Goal: Entertainment & Leisure: Consume media (video, audio)

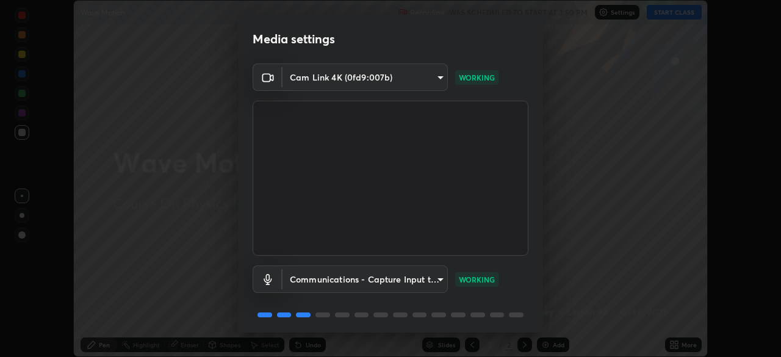
scroll to position [43, 0]
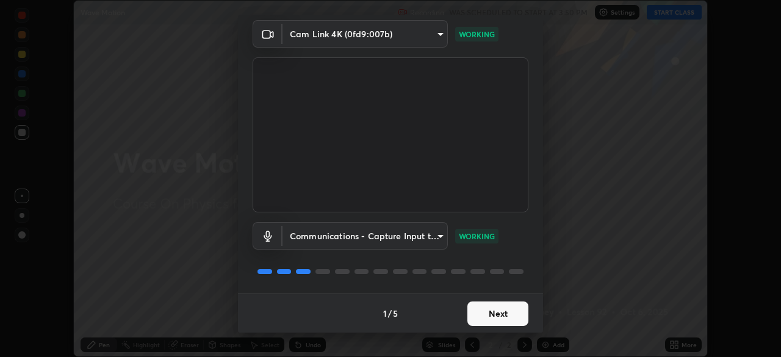
click at [491, 311] on button "Next" at bounding box center [498, 314] width 61 height 24
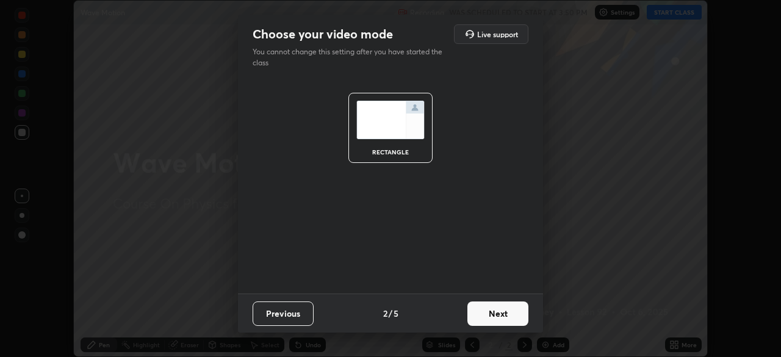
click at [492, 314] on button "Next" at bounding box center [498, 314] width 61 height 24
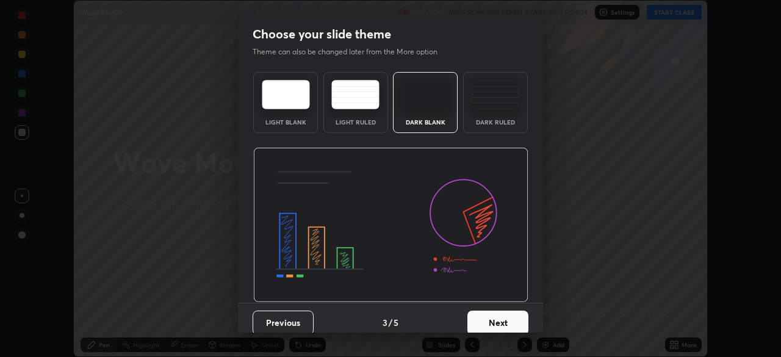
click at [515, 313] on button "Next" at bounding box center [498, 323] width 61 height 24
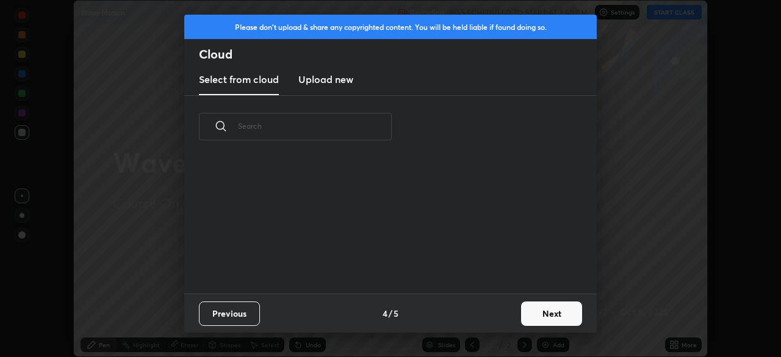
click at [522, 320] on button "Next" at bounding box center [551, 314] width 61 height 24
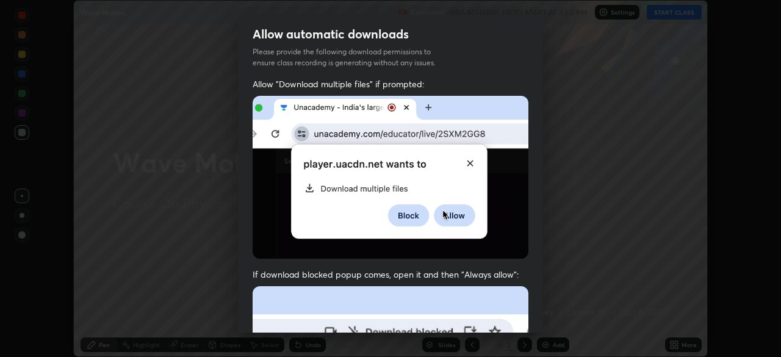
click at [537, 320] on div "Allow "Download multiple files" if prompted: If download blocked popup comes, o…" at bounding box center [390, 335] width 305 height 514
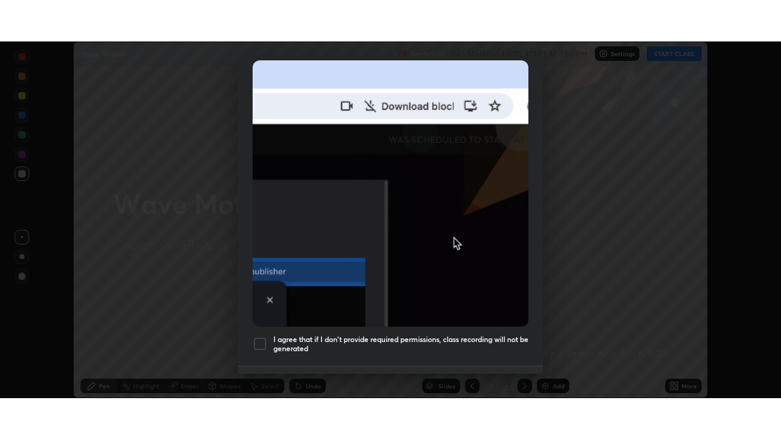
scroll to position [292, 0]
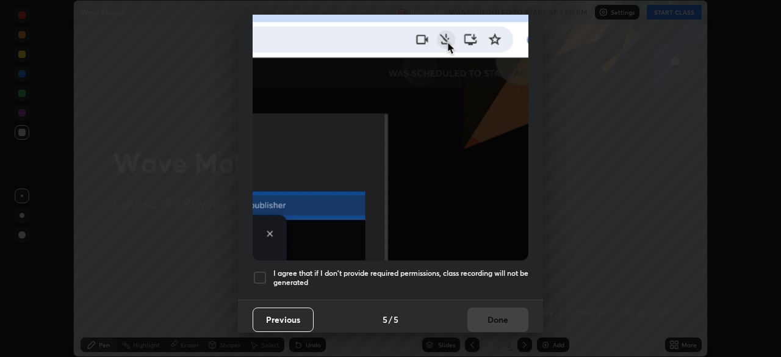
click at [264, 270] on div at bounding box center [260, 277] width 15 height 15
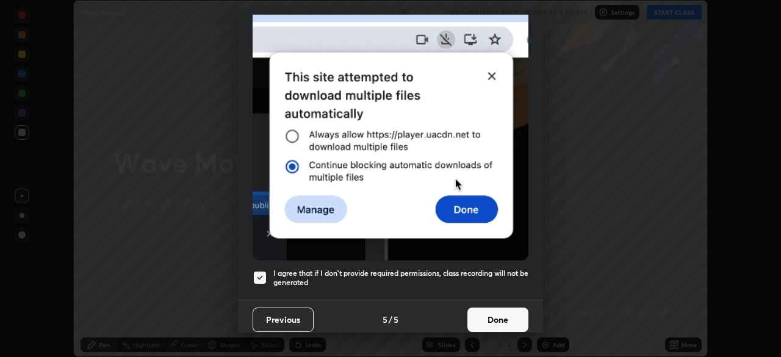
click at [501, 317] on button "Done" at bounding box center [498, 320] width 61 height 24
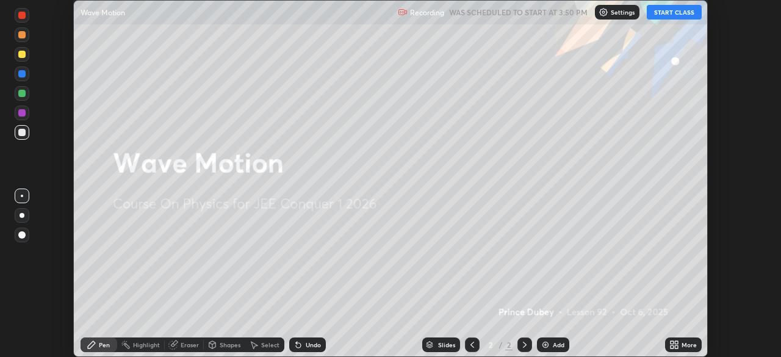
click at [667, 18] on button "START CLASS" at bounding box center [674, 12] width 55 height 15
click at [674, 339] on div "More" at bounding box center [683, 345] width 37 height 15
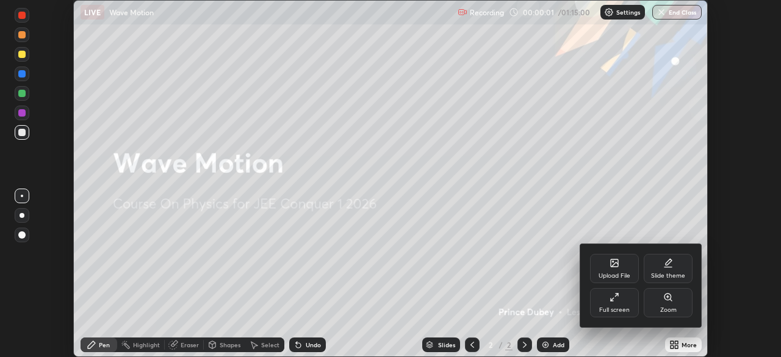
click at [624, 307] on div "Full screen" at bounding box center [614, 310] width 31 height 6
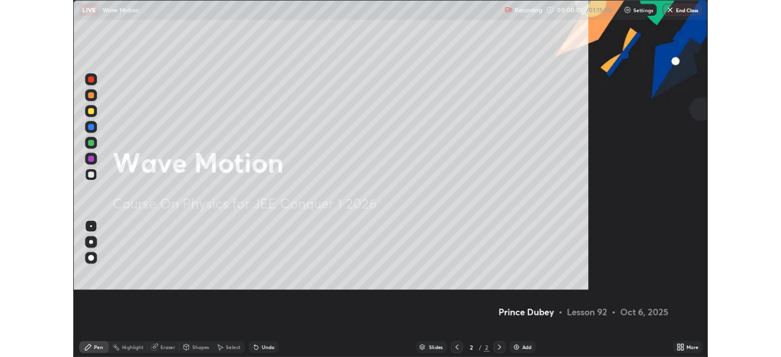
scroll to position [439, 781]
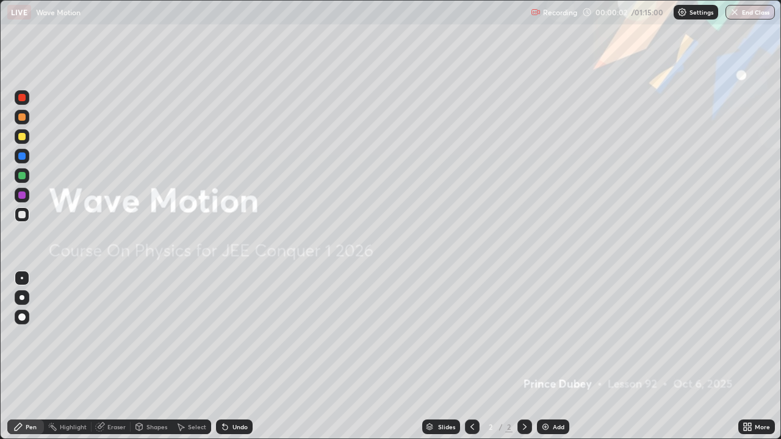
click at [698, 16] on div "Settings" at bounding box center [696, 12] width 45 height 15
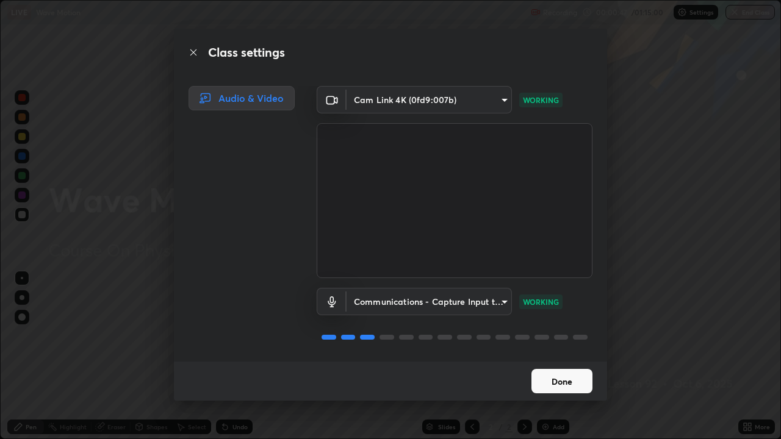
click at [560, 356] on button "Done" at bounding box center [562, 381] width 61 height 24
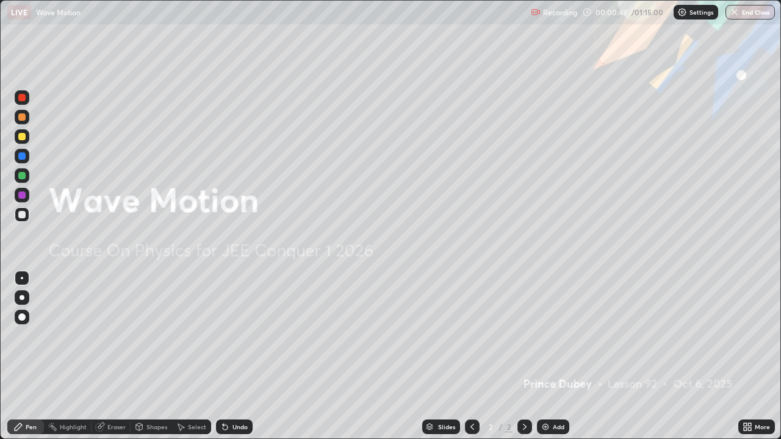
click at [557, 356] on div "Add" at bounding box center [559, 427] width 12 height 6
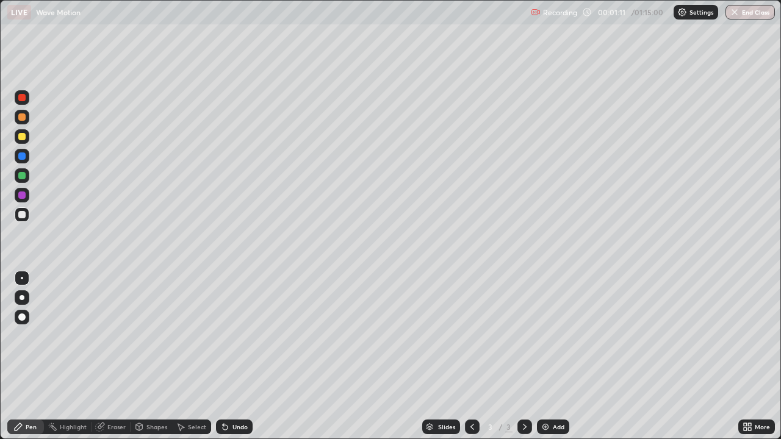
click at [17, 214] on div at bounding box center [22, 215] width 15 height 15
click at [745, 356] on icon at bounding box center [745, 425] width 3 height 3
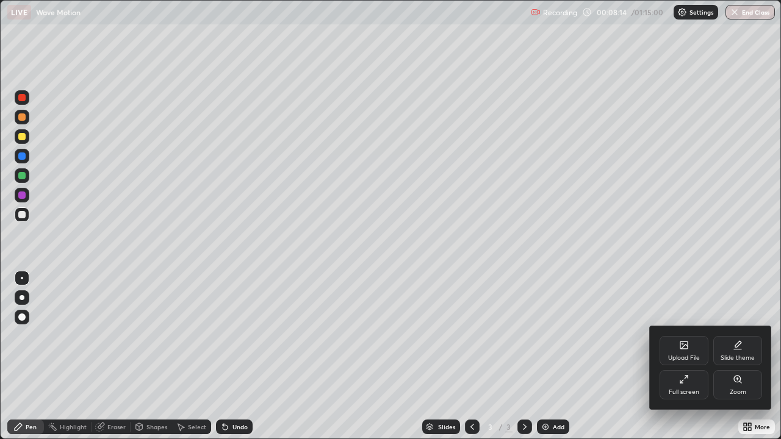
click at [437, 234] on div at bounding box center [390, 219] width 781 height 439
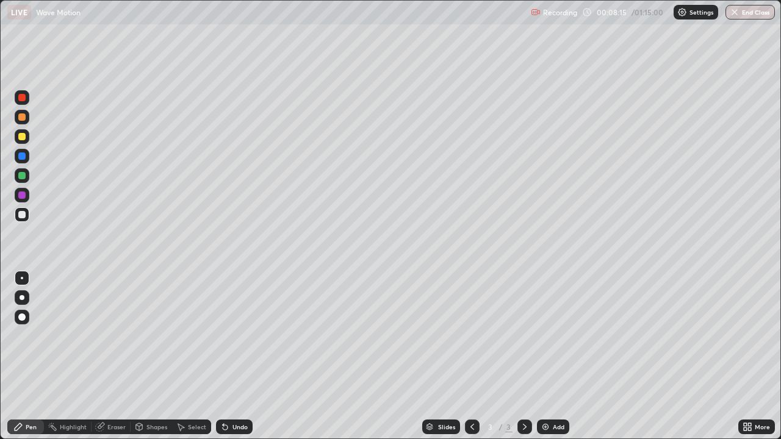
click at [745, 356] on icon at bounding box center [745, 429] width 3 height 3
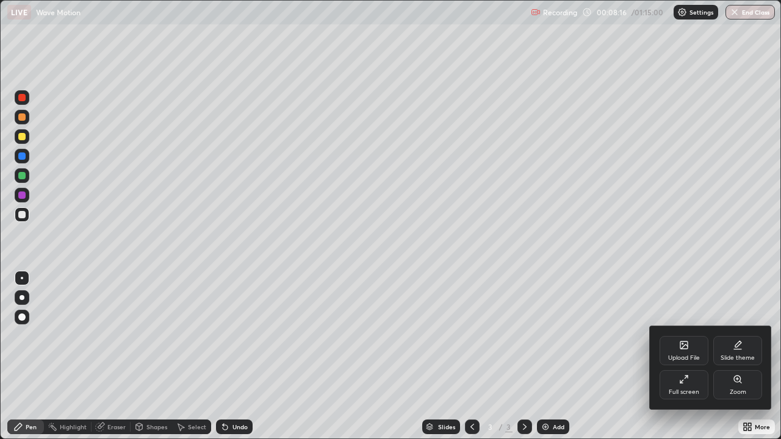
click at [681, 356] on div "Full screen" at bounding box center [684, 392] width 31 height 6
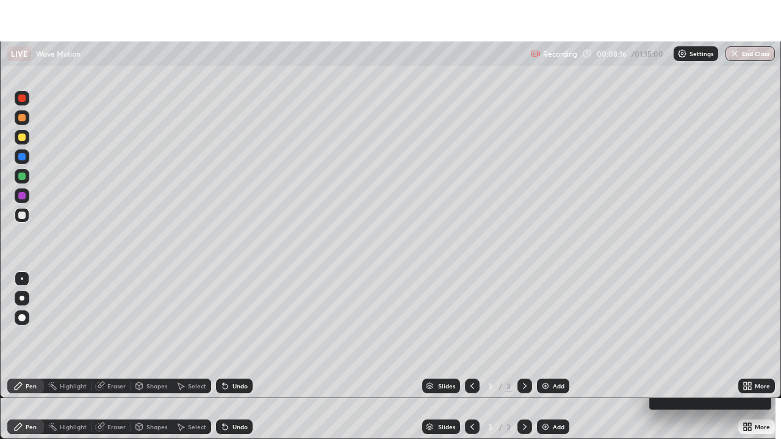
scroll to position [60681, 60256]
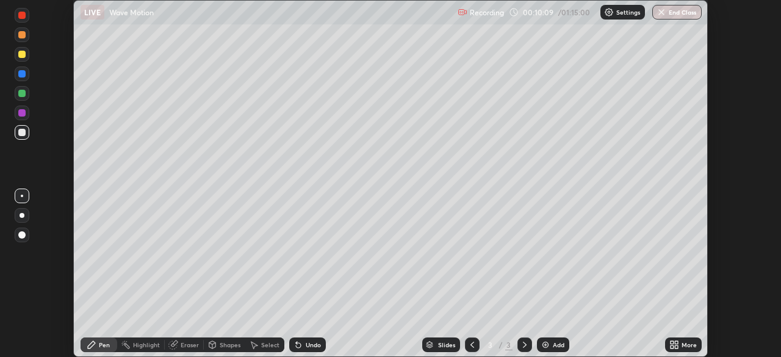
click at [676, 345] on icon at bounding box center [676, 346] width 3 height 3
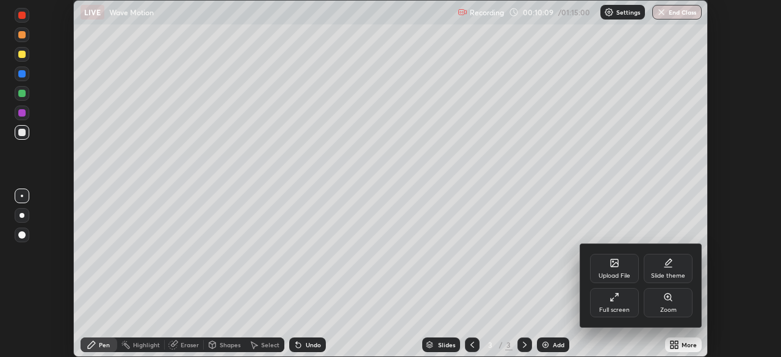
click at [612, 300] on icon at bounding box center [612, 299] width 3 height 3
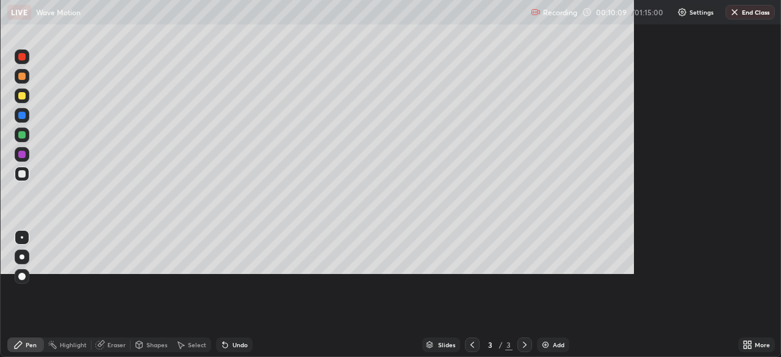
scroll to position [439, 781]
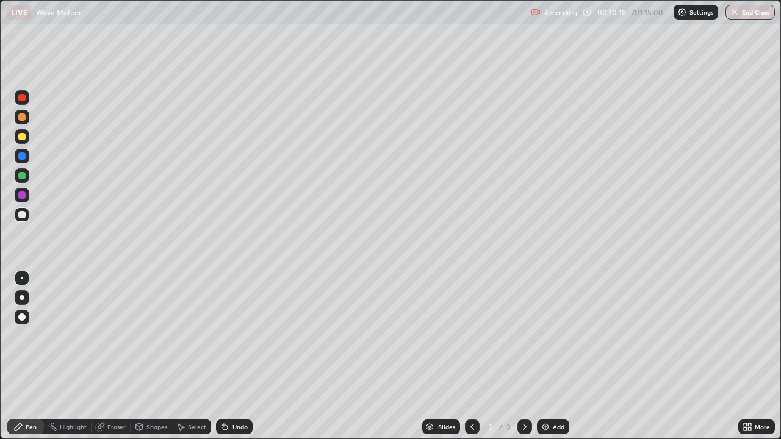
click at [146, 356] on div "Shapes" at bounding box center [156, 427] width 21 height 6
click at [16, 356] on div "Pen" at bounding box center [25, 427] width 37 height 15
click at [154, 356] on div "Shapes" at bounding box center [156, 427] width 21 height 6
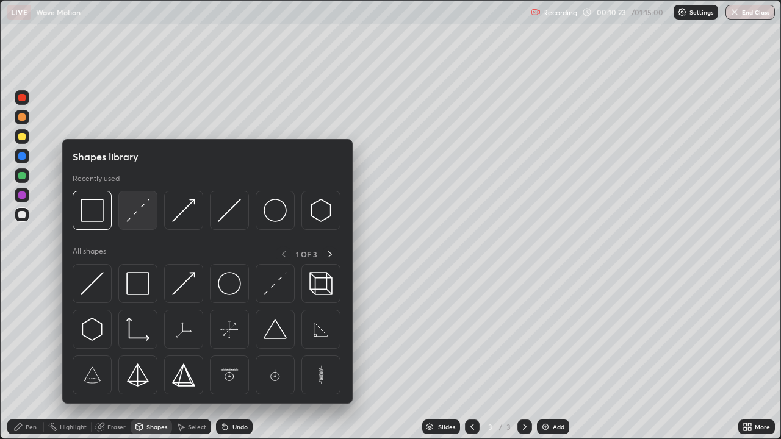
click at [142, 215] on img at bounding box center [137, 210] width 23 height 23
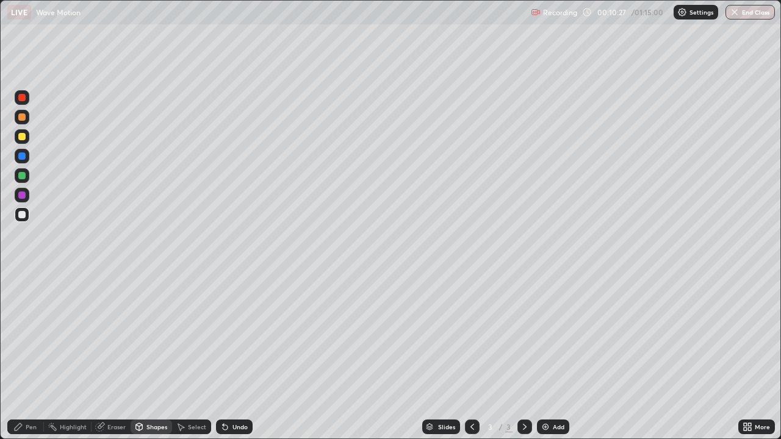
click at [19, 356] on div "Pen" at bounding box center [25, 427] width 37 height 15
click at [146, 356] on div "Shapes" at bounding box center [156, 427] width 21 height 6
click at [26, 356] on div "Pen" at bounding box center [31, 427] width 11 height 6
click at [141, 356] on icon at bounding box center [139, 427] width 7 height 7
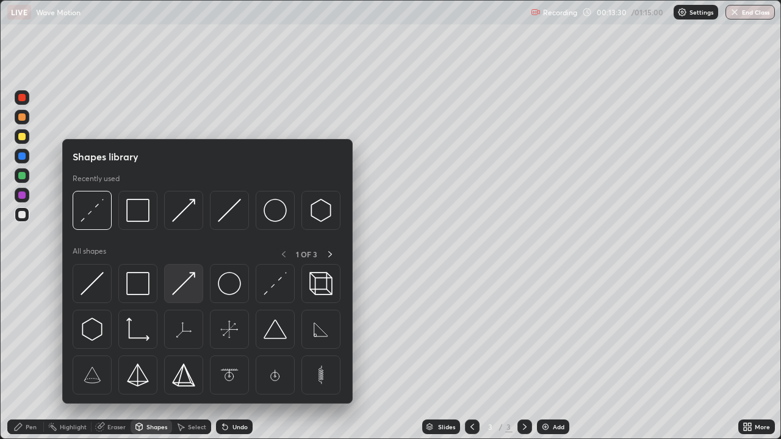
click at [188, 278] on img at bounding box center [183, 283] width 23 height 23
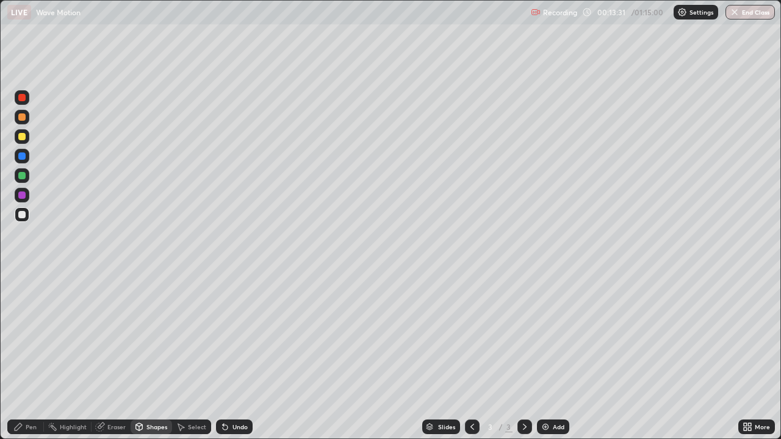
click at [17, 143] on div at bounding box center [22, 136] width 15 height 15
click at [20, 336] on div at bounding box center [22, 251] width 20 height 327
click at [148, 356] on div "Shapes" at bounding box center [152, 427] width 42 height 15
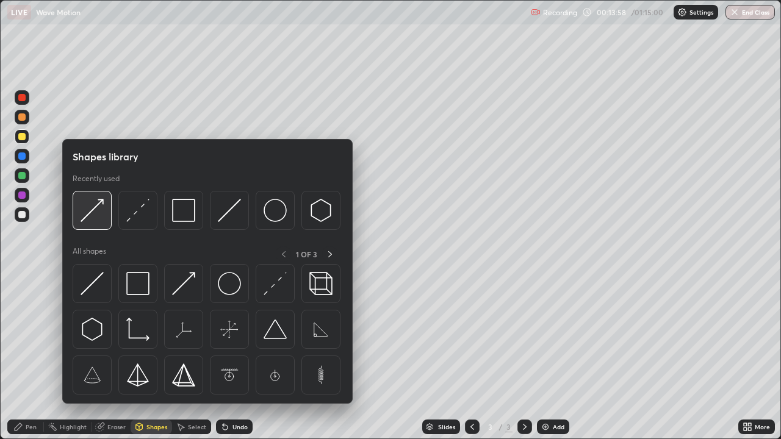
click at [91, 215] on img at bounding box center [92, 210] width 23 height 23
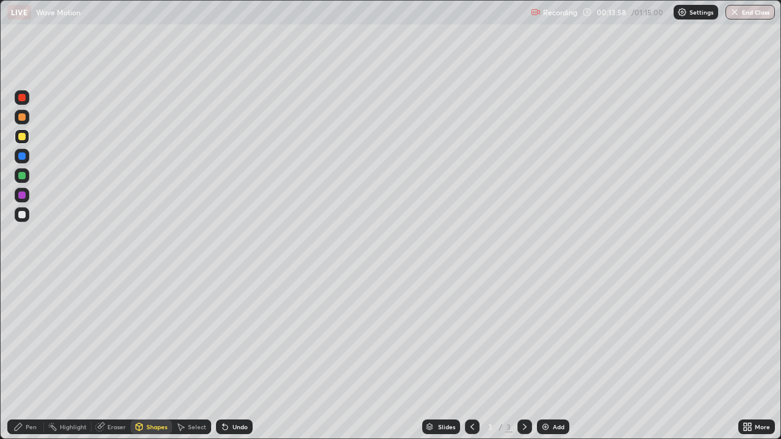
click at [21, 176] on div at bounding box center [21, 175] width 7 height 7
click at [16, 356] on icon at bounding box center [18, 427] width 10 height 10
click at [165, 356] on div "Shapes" at bounding box center [156, 427] width 21 height 6
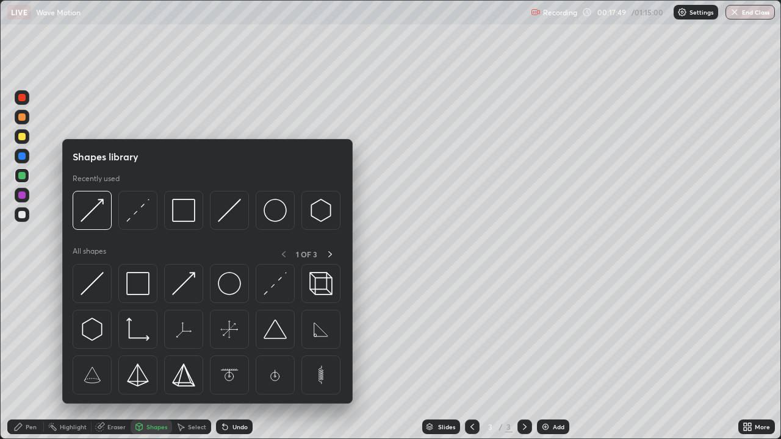
click at [750, 356] on icon at bounding box center [749, 429] width 3 height 3
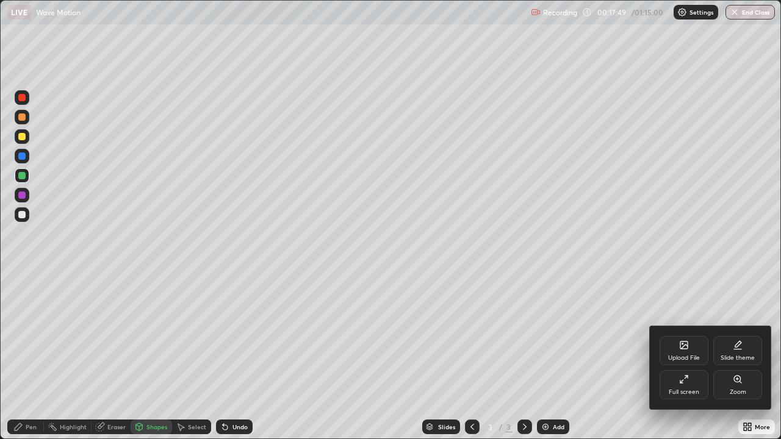
click at [688, 356] on div "Full screen" at bounding box center [684, 384] width 49 height 29
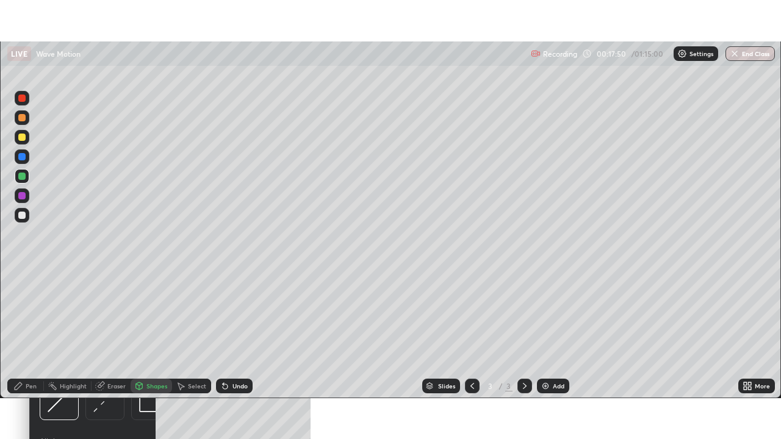
scroll to position [60681, 60256]
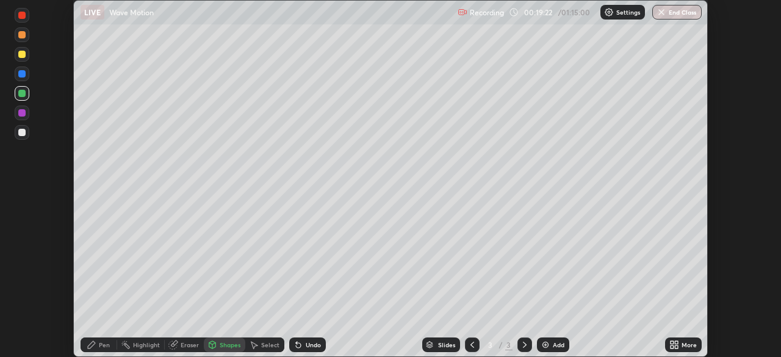
click at [676, 345] on icon at bounding box center [676, 346] width 3 height 3
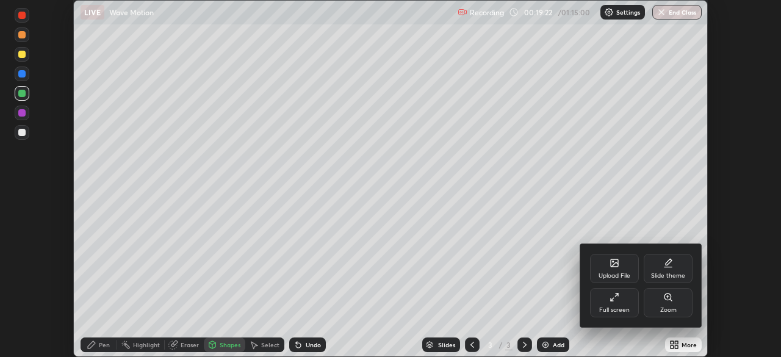
click at [620, 303] on div "Full screen" at bounding box center [614, 302] width 49 height 29
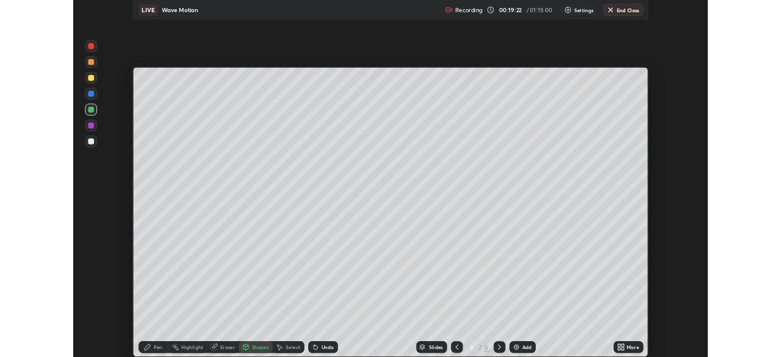
scroll to position [439, 781]
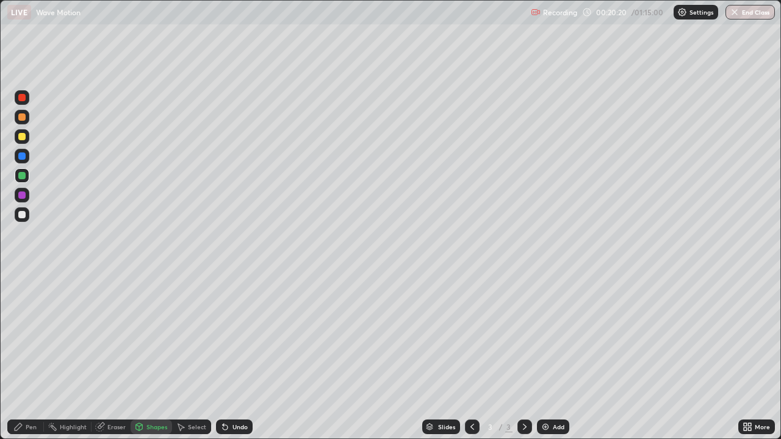
click at [149, 356] on div "Shapes" at bounding box center [152, 427] width 42 height 15
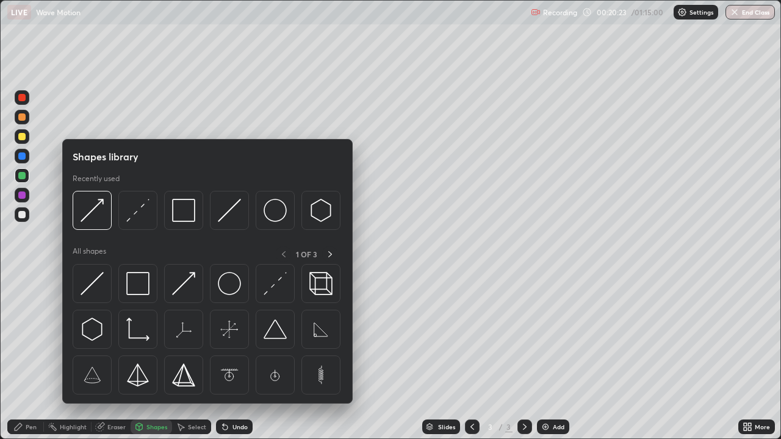
click at [145, 356] on div "Shapes" at bounding box center [152, 427] width 42 height 15
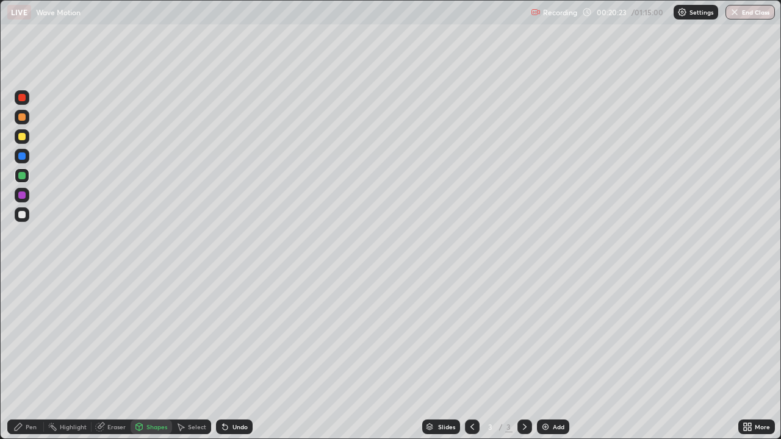
click at [146, 356] on div "Shapes" at bounding box center [152, 427] width 42 height 15
click at [29, 356] on div "Pen" at bounding box center [31, 427] width 11 height 6
click at [237, 356] on div "Undo" at bounding box center [234, 427] width 37 height 15
click at [233, 356] on div "Undo" at bounding box center [240, 427] width 15 height 6
click at [236, 356] on div "Undo" at bounding box center [240, 427] width 15 height 6
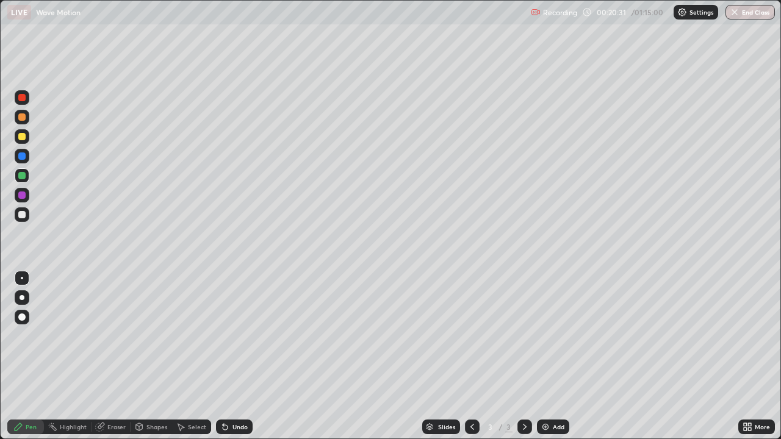
click at [239, 356] on div "Undo" at bounding box center [240, 427] width 15 height 6
click at [237, 356] on div "Undo" at bounding box center [240, 427] width 15 height 6
click at [239, 356] on div "Undo" at bounding box center [240, 427] width 15 height 6
click at [236, 356] on div "Undo" at bounding box center [240, 427] width 15 height 6
click at [239, 356] on div "Undo" at bounding box center [240, 427] width 15 height 6
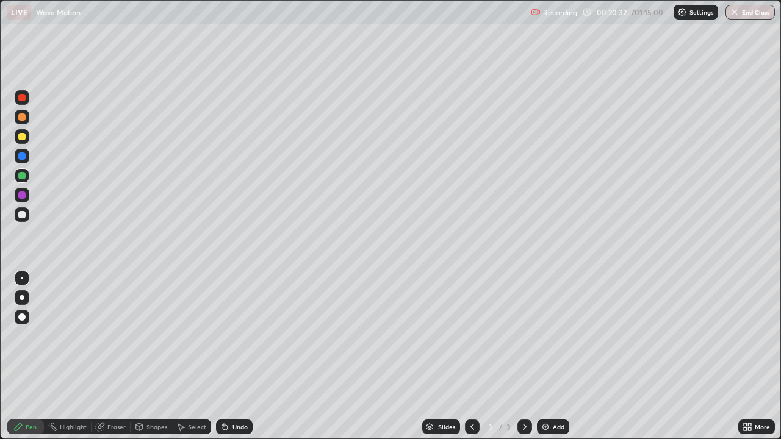
click at [237, 356] on div "Undo" at bounding box center [240, 427] width 15 height 6
click at [236, 356] on div "Undo" at bounding box center [240, 427] width 15 height 6
click at [239, 356] on div "Undo" at bounding box center [240, 427] width 15 height 6
click at [240, 356] on div "Undo" at bounding box center [240, 427] width 15 height 6
click at [243, 356] on div "Undo" at bounding box center [234, 427] width 37 height 15
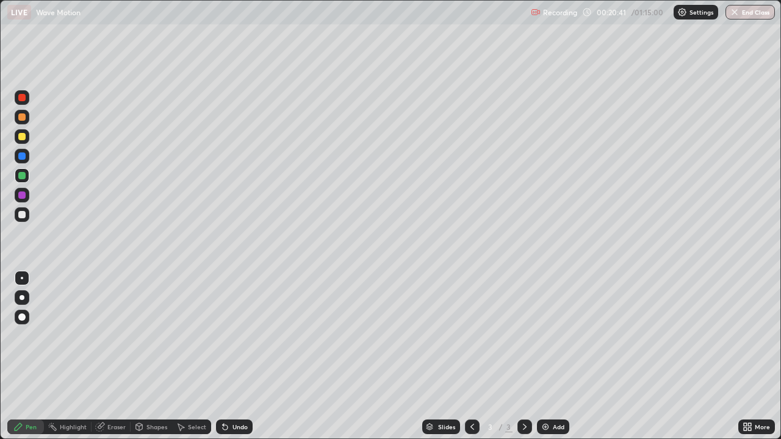
click at [195, 356] on div "Select" at bounding box center [197, 427] width 18 height 6
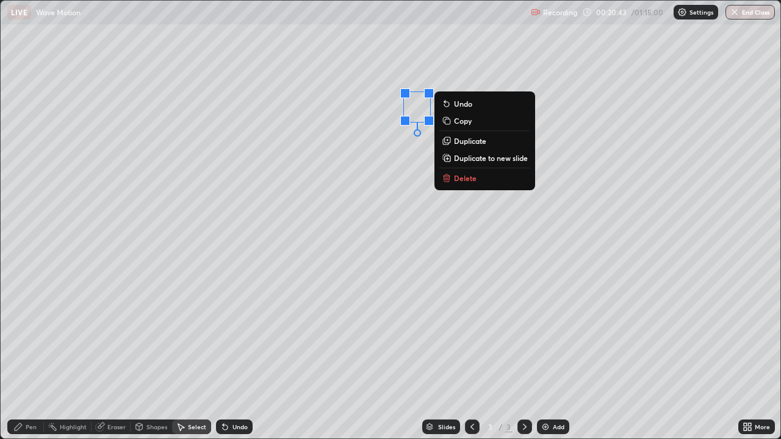
click at [469, 138] on p "Duplicate" at bounding box center [470, 141] width 32 height 10
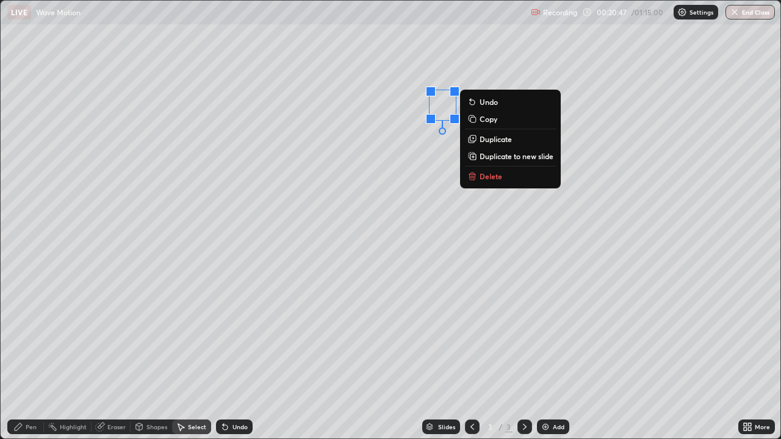
click at [490, 138] on p "Duplicate" at bounding box center [496, 139] width 32 height 10
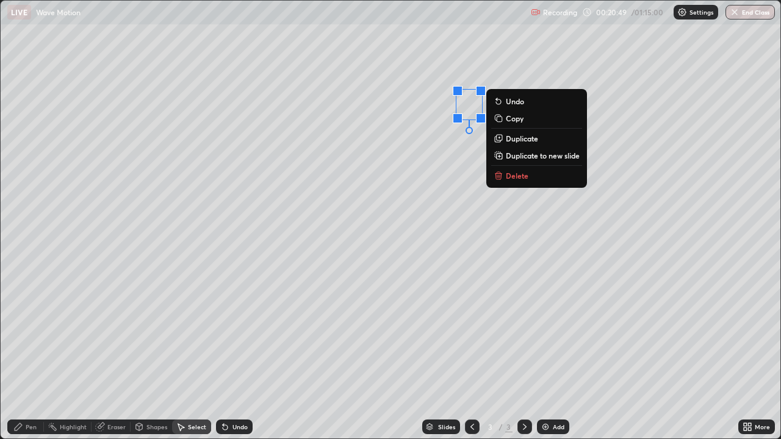
click at [516, 140] on p "Duplicate" at bounding box center [522, 139] width 32 height 10
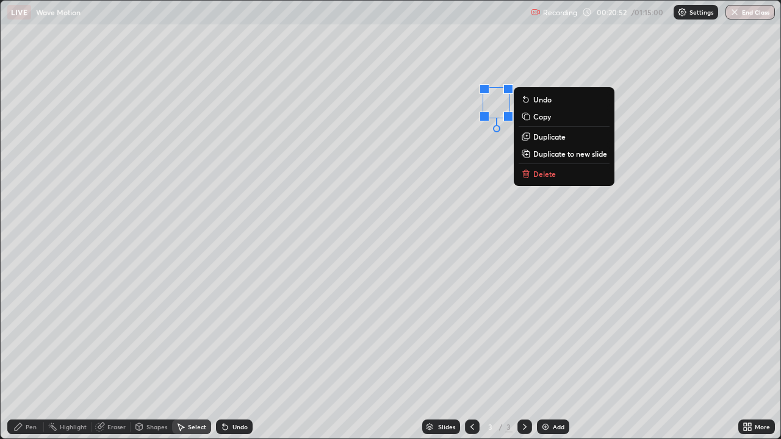
click at [543, 137] on p "Duplicate" at bounding box center [549, 137] width 32 height 10
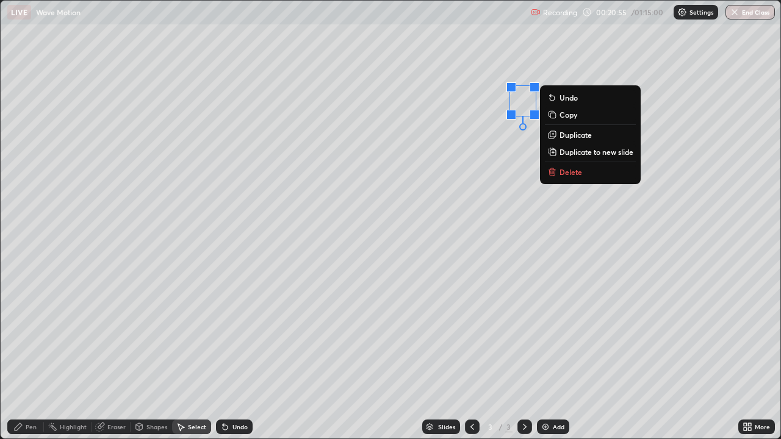
click at [498, 152] on div "0 ° Undo Copy Duplicate Duplicate to new slide Delete" at bounding box center [391, 220] width 780 height 438
click at [516, 154] on div "0 ° Undo Copy Duplicate Duplicate to new slide Delete" at bounding box center [391, 220] width 780 height 438
click at [570, 136] on p "Duplicate" at bounding box center [576, 135] width 32 height 10
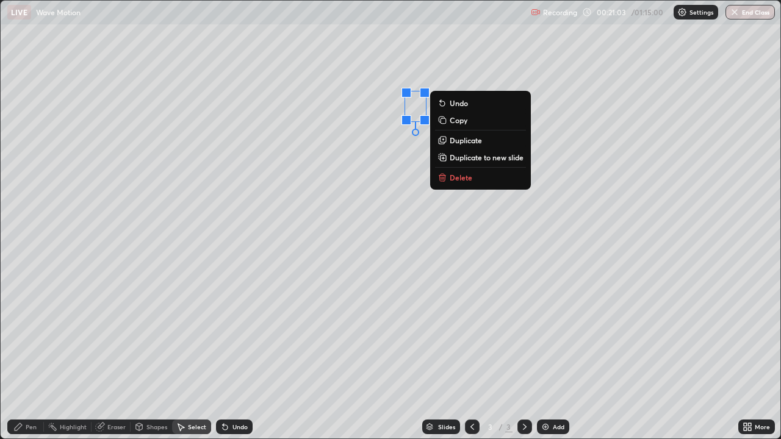
click at [460, 139] on p "Duplicate" at bounding box center [466, 141] width 32 height 10
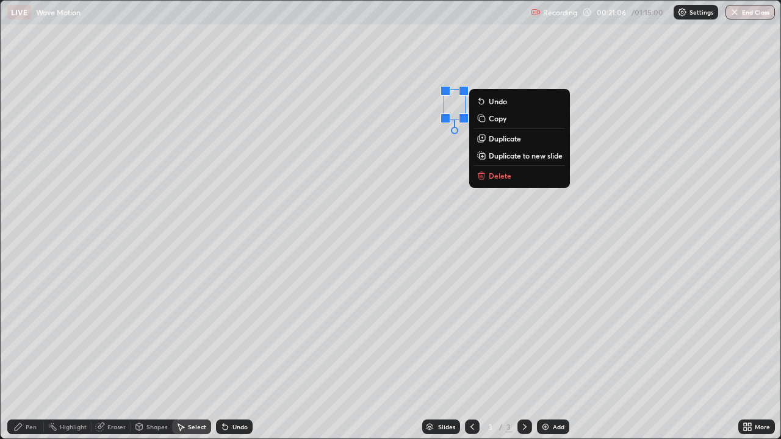
click at [497, 139] on p "Duplicate" at bounding box center [505, 139] width 32 height 10
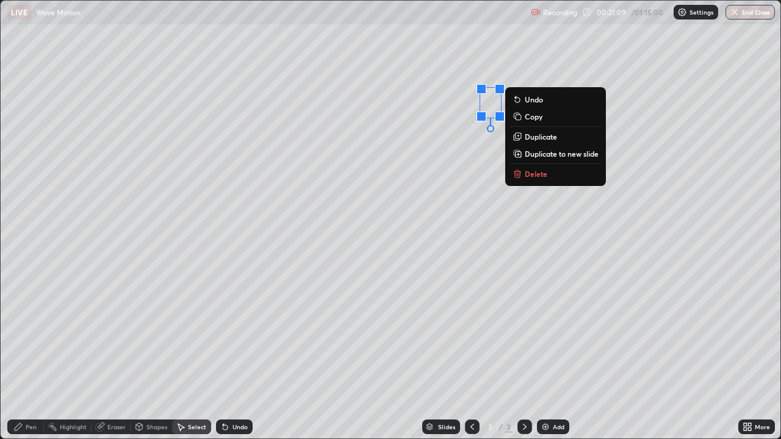
click at [531, 135] on p "Duplicate" at bounding box center [541, 137] width 32 height 10
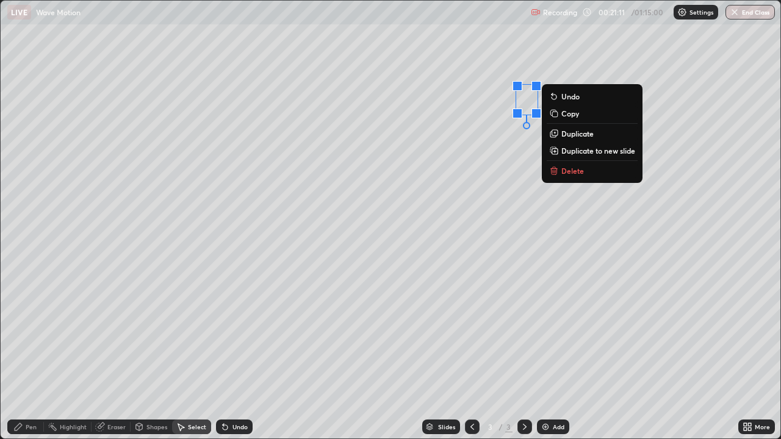
click at [567, 136] on p "Duplicate" at bounding box center [578, 134] width 32 height 10
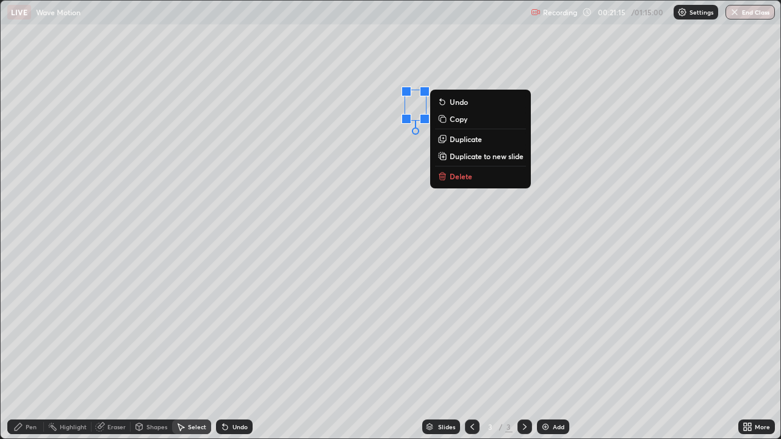
click at [464, 139] on p "Duplicate" at bounding box center [466, 139] width 32 height 10
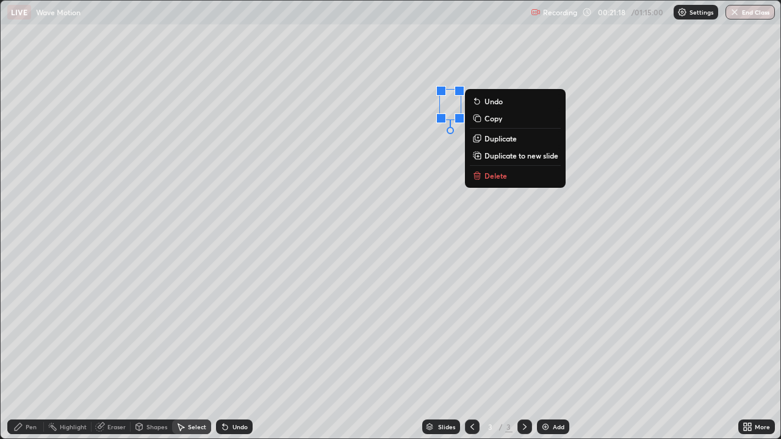
click at [488, 137] on p "Duplicate" at bounding box center [501, 139] width 32 height 10
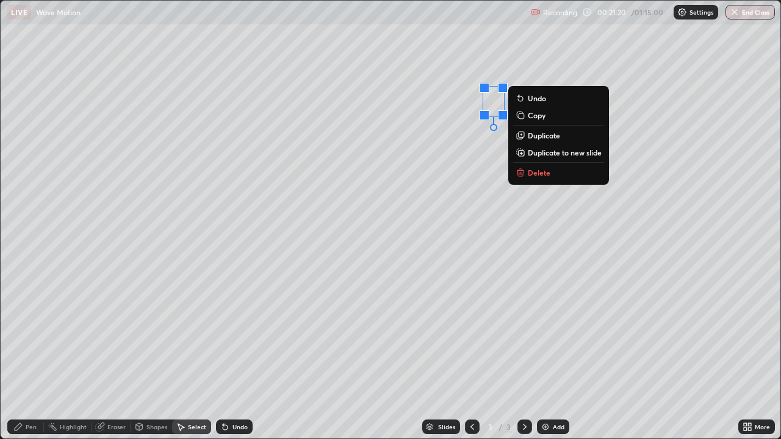
click at [531, 136] on p "Duplicate" at bounding box center [544, 136] width 32 height 10
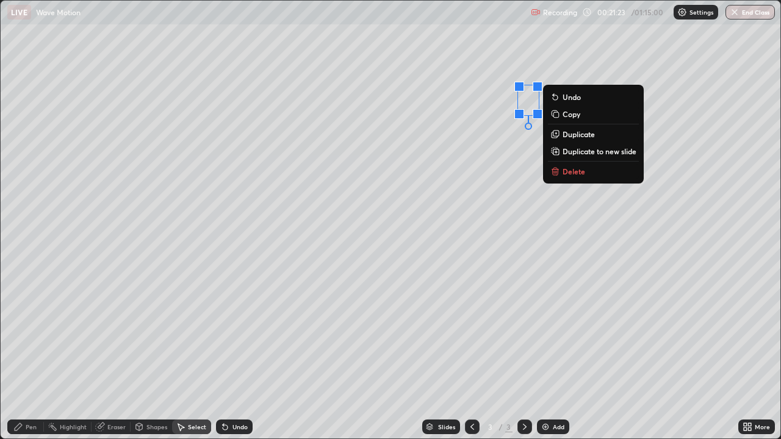
click at [566, 137] on p "Duplicate" at bounding box center [579, 134] width 32 height 10
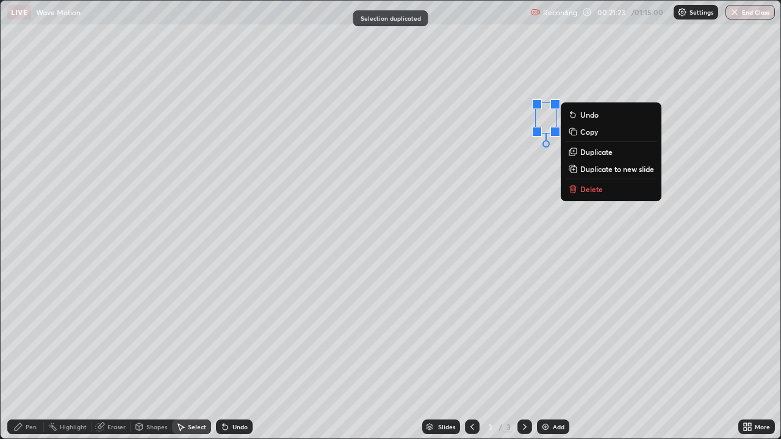
click at [481, 227] on div "0 ° Undo Copy Duplicate Duplicate to new slide Delete" at bounding box center [391, 220] width 780 height 438
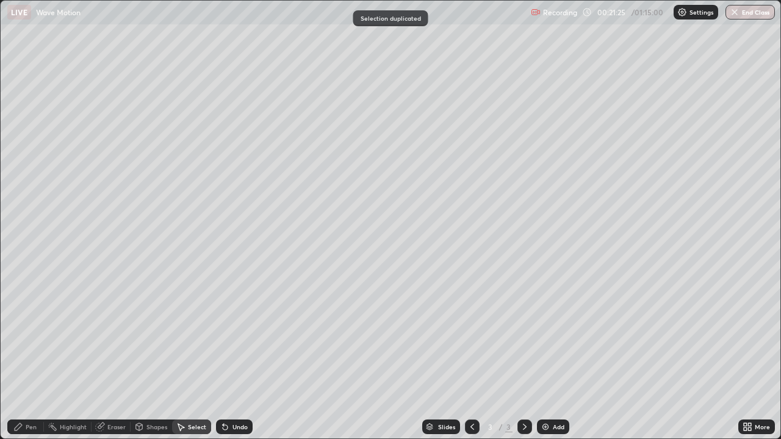
click at [235, 356] on div "Undo" at bounding box center [240, 427] width 15 height 6
click at [18, 356] on icon at bounding box center [18, 427] width 10 height 10
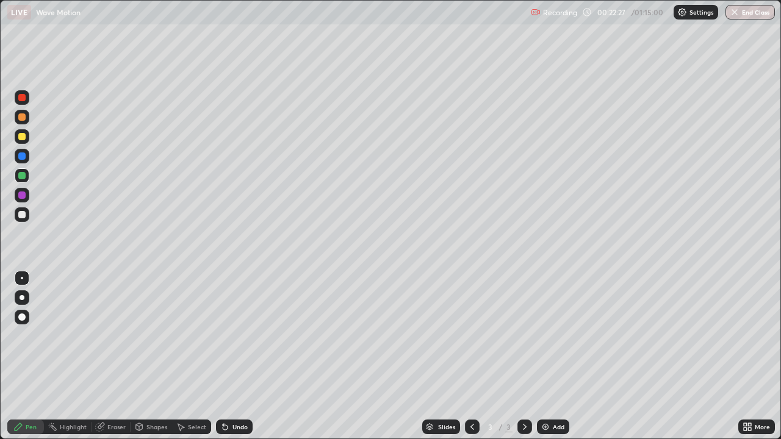
click at [147, 356] on div "Shapes" at bounding box center [152, 427] width 42 height 15
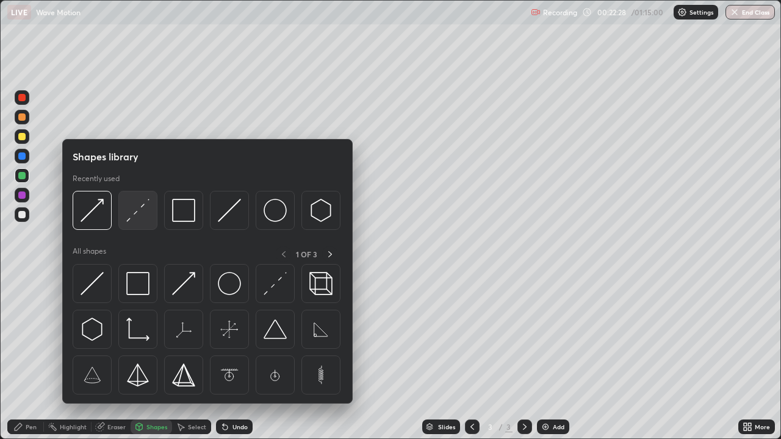
click at [131, 213] on img at bounding box center [137, 210] width 23 height 23
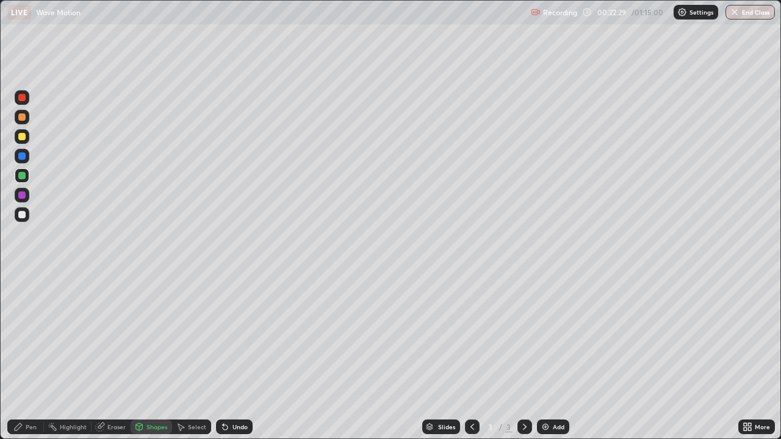
click at [18, 213] on div at bounding box center [21, 214] width 7 height 7
click at [194, 356] on div "Select" at bounding box center [197, 427] width 18 height 6
click at [26, 356] on div "Pen" at bounding box center [25, 427] width 37 height 15
click at [184, 356] on icon at bounding box center [181, 427] width 10 height 10
click at [30, 356] on div "Pen" at bounding box center [25, 427] width 37 height 15
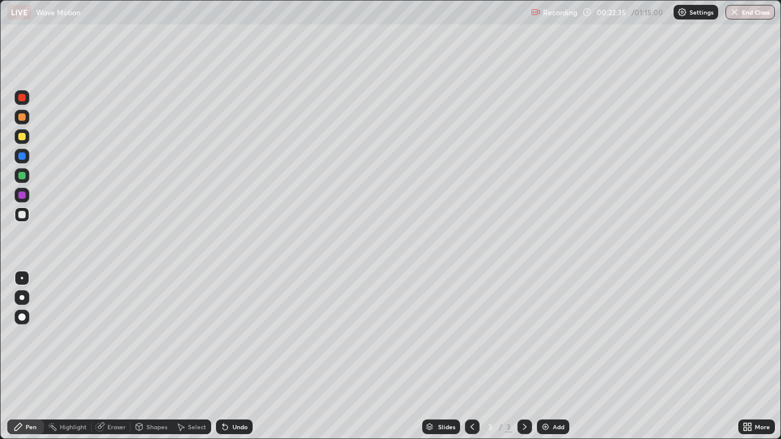
click at [153, 356] on div "Shapes" at bounding box center [156, 427] width 21 height 6
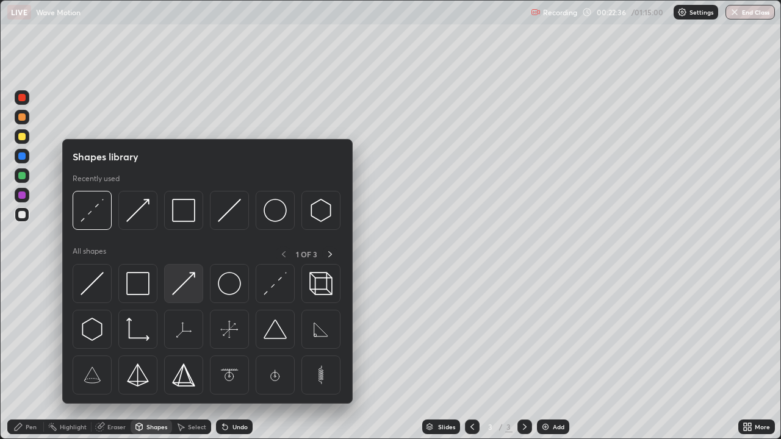
click at [180, 283] on img at bounding box center [183, 283] width 23 height 23
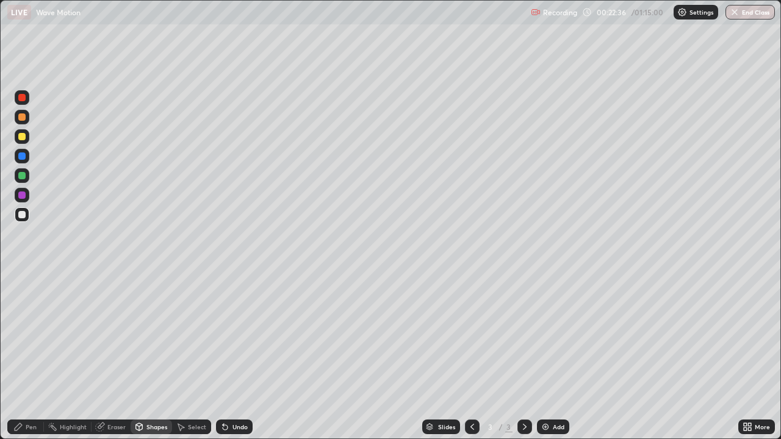
click at [23, 139] on div at bounding box center [21, 136] width 7 height 7
click at [28, 356] on div "Pen" at bounding box center [31, 427] width 11 height 6
click at [554, 356] on div "Add" at bounding box center [559, 427] width 12 height 6
click at [471, 356] on icon at bounding box center [473, 427] width 10 height 10
click at [195, 356] on div "Select" at bounding box center [197, 427] width 18 height 6
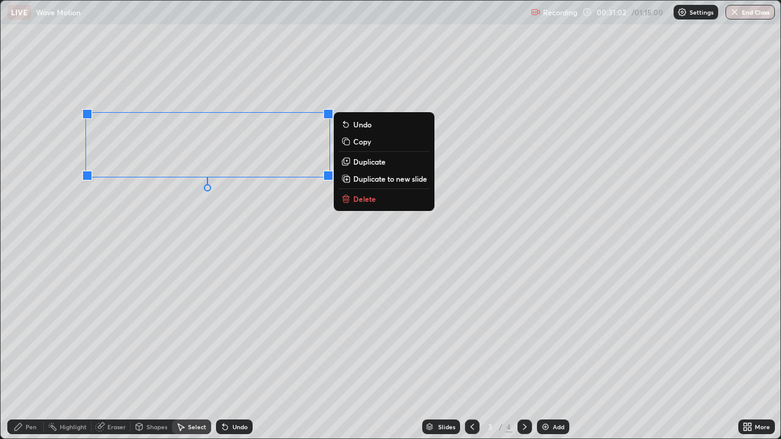
click at [361, 143] on p "Copy" at bounding box center [362, 142] width 18 height 10
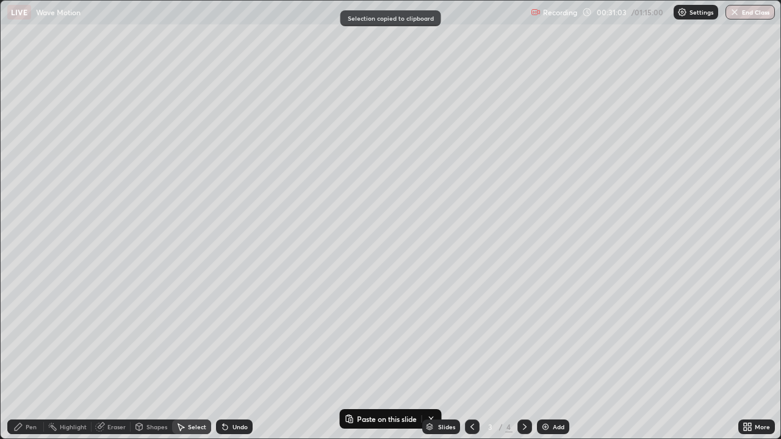
click at [518, 356] on div at bounding box center [525, 427] width 15 height 24
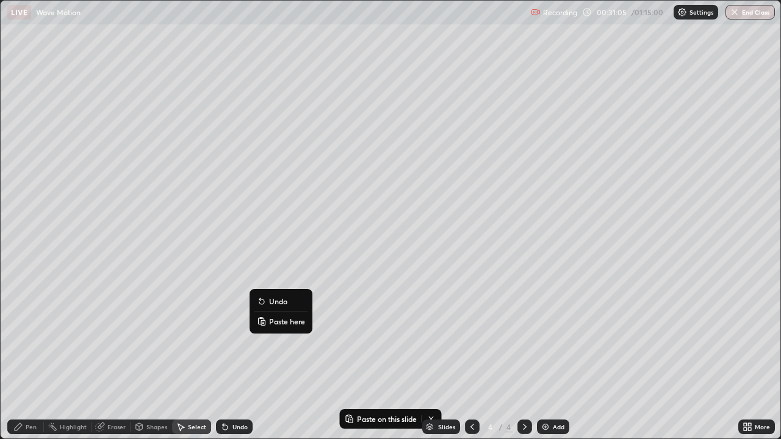
click at [276, 320] on p "Paste here" at bounding box center [287, 322] width 36 height 10
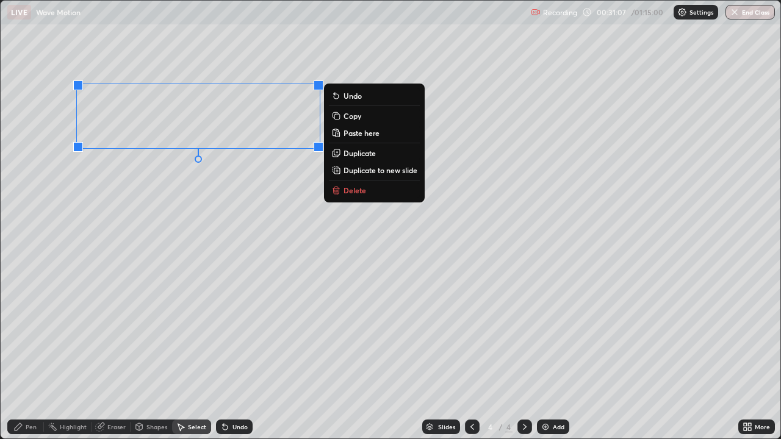
click at [136, 228] on div "0 ° Undo Copy Paste here Duplicate Duplicate to new slide Delete" at bounding box center [391, 220] width 780 height 438
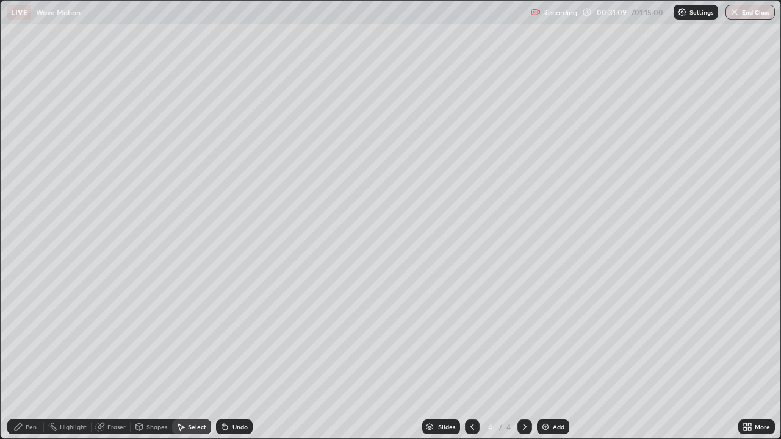
click at [153, 356] on div "Shapes" at bounding box center [156, 427] width 21 height 6
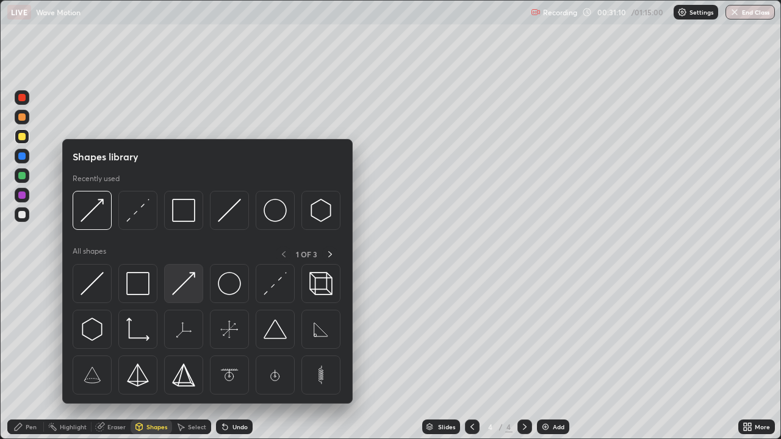
click at [180, 289] on img at bounding box center [183, 283] width 23 height 23
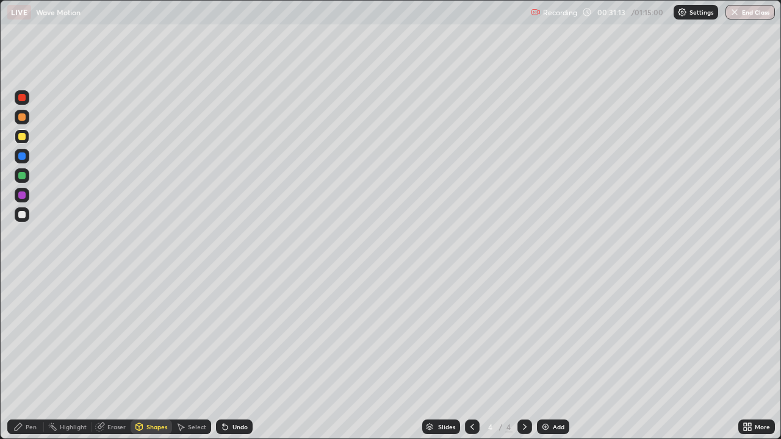
click at [236, 356] on div "Undo" at bounding box center [240, 427] width 15 height 6
click at [22, 215] on div at bounding box center [21, 214] width 7 height 7
click at [23, 356] on div "Pen" at bounding box center [25, 427] width 37 height 15
click at [238, 356] on div "Undo" at bounding box center [240, 427] width 15 height 6
click at [109, 356] on div "Eraser" at bounding box center [116, 427] width 18 height 6
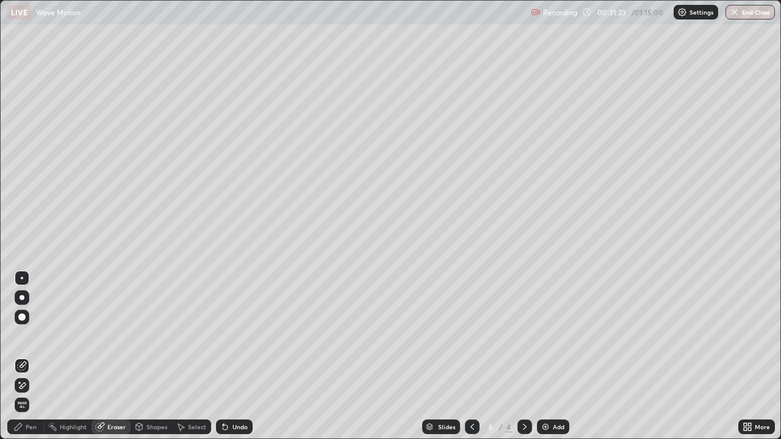
click at [23, 356] on icon at bounding box center [22, 386] width 10 height 10
click at [20, 356] on icon at bounding box center [18, 427] width 7 height 7
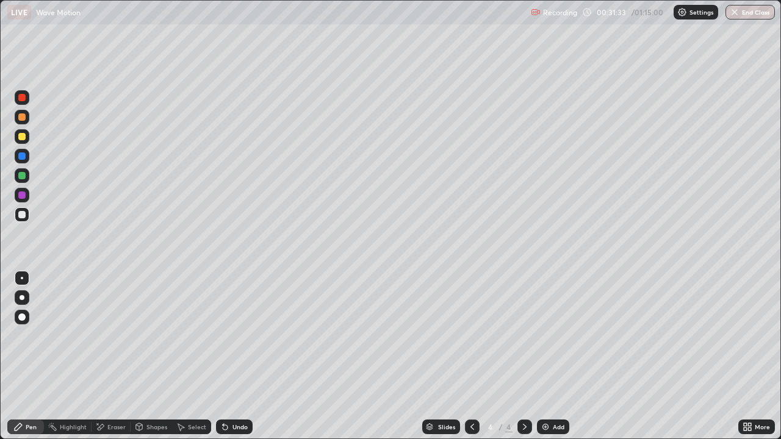
click at [156, 356] on div "Shapes" at bounding box center [156, 427] width 21 height 6
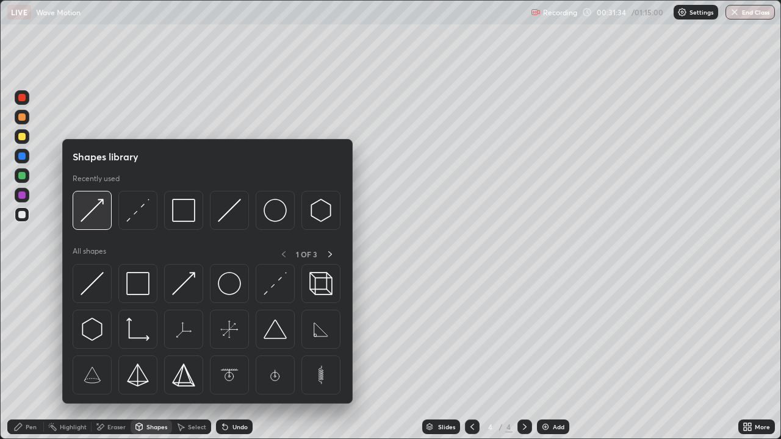
click at [95, 212] on img at bounding box center [92, 210] width 23 height 23
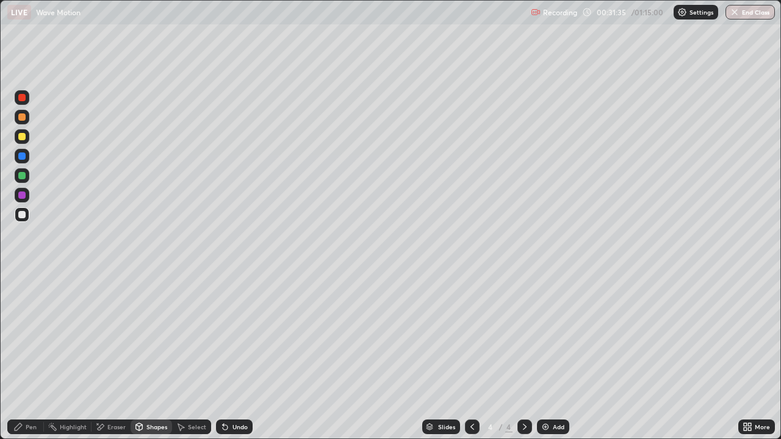
click at [22, 139] on div at bounding box center [21, 136] width 7 height 7
click at [22, 179] on div at bounding box center [21, 175] width 7 height 7
click at [23, 102] on div at bounding box center [22, 97] width 15 height 15
click at [29, 356] on div "Pen" at bounding box center [31, 427] width 11 height 6
click at [236, 356] on div "Undo" at bounding box center [240, 427] width 15 height 6
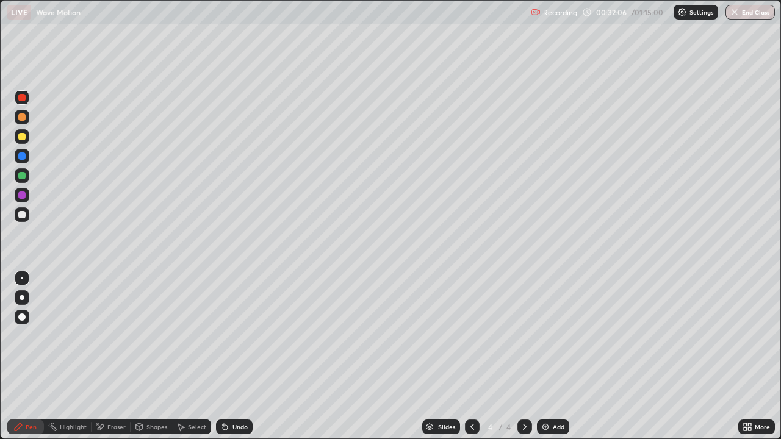
click at [234, 356] on div "Undo" at bounding box center [234, 427] width 37 height 15
click at [21, 212] on div at bounding box center [21, 214] width 7 height 7
click at [20, 214] on div at bounding box center [21, 214] width 7 height 7
click at [233, 356] on div "Undo" at bounding box center [240, 427] width 15 height 6
click at [237, 356] on div "Undo" at bounding box center [240, 427] width 15 height 6
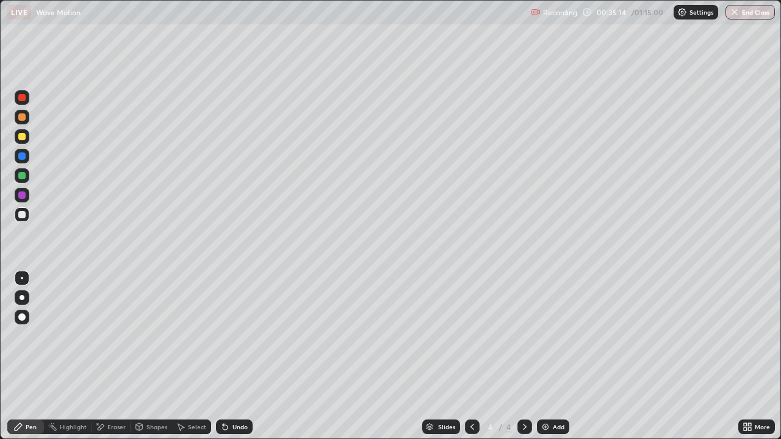
click at [237, 356] on div "Undo" at bounding box center [240, 427] width 15 height 6
click at [750, 356] on icon at bounding box center [749, 429] width 3 height 3
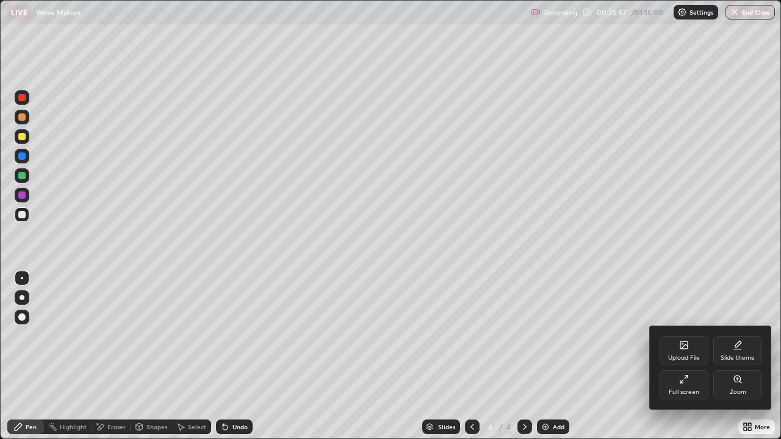
click at [694, 356] on div "Full screen" at bounding box center [684, 384] width 49 height 29
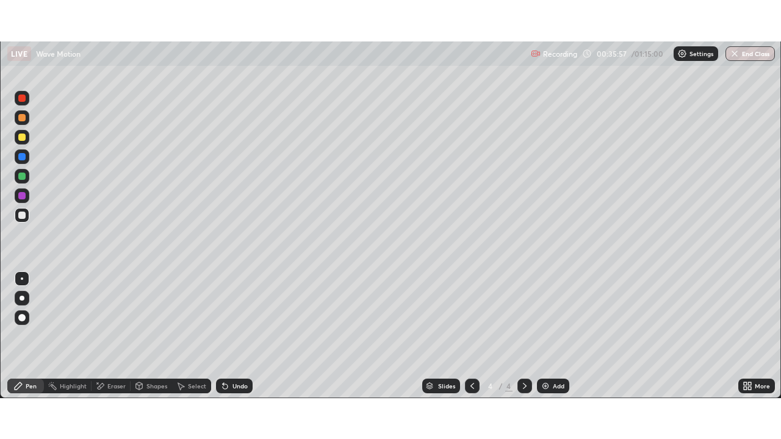
scroll to position [60681, 60256]
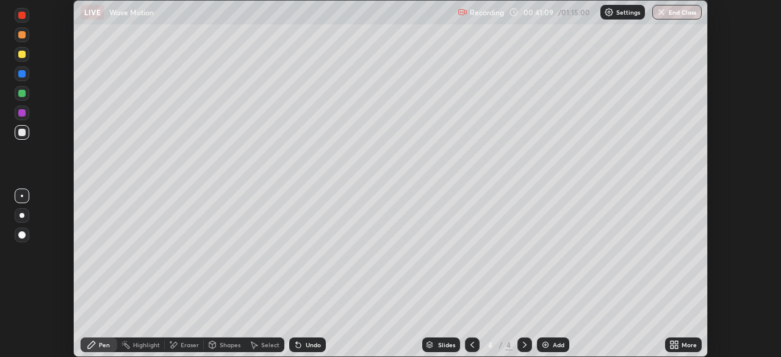
click at [674, 342] on icon at bounding box center [675, 345] width 10 height 10
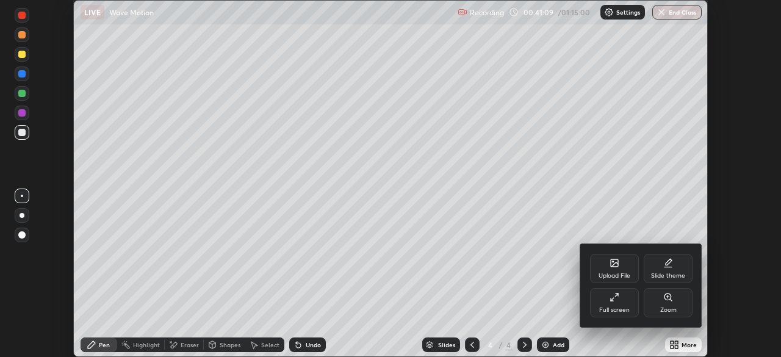
click at [617, 303] on div "Full screen" at bounding box center [614, 302] width 49 height 29
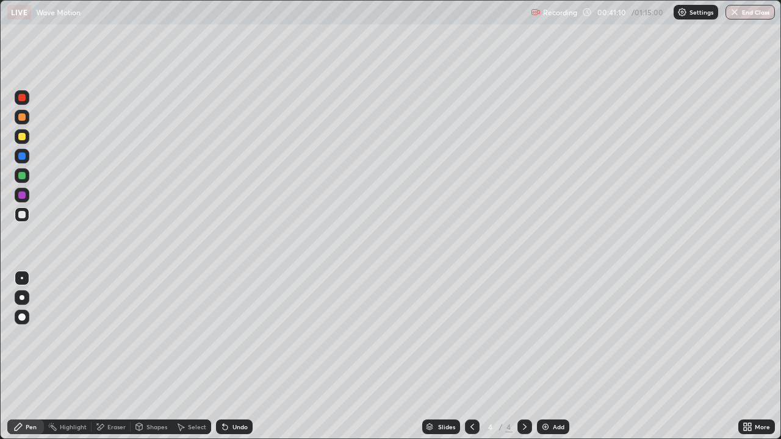
scroll to position [439, 781]
click at [22, 98] on div at bounding box center [21, 97] width 7 height 7
click at [249, 356] on div "Undo" at bounding box center [234, 427] width 37 height 15
click at [251, 356] on div "Undo" at bounding box center [234, 427] width 37 height 15
click at [22, 217] on div at bounding box center [21, 214] width 7 height 7
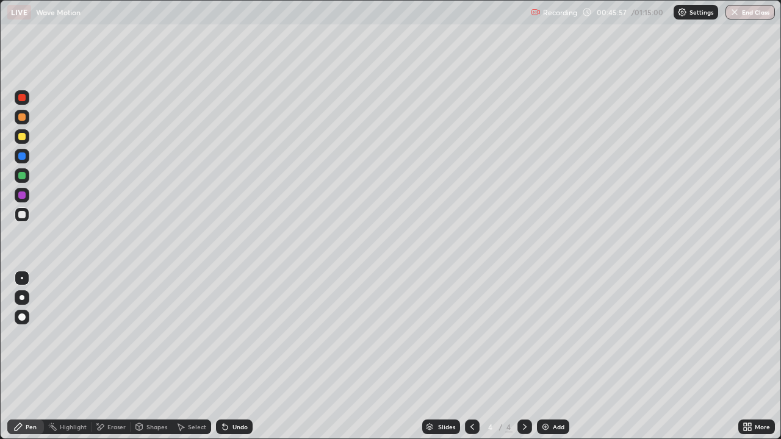
click at [240, 356] on div "Undo" at bounding box center [240, 427] width 15 height 6
click at [148, 356] on div "Shapes" at bounding box center [156, 427] width 21 height 6
click at [21, 356] on icon at bounding box center [18, 427] width 7 height 7
click at [22, 278] on div at bounding box center [22, 278] width 2 height 2
click at [24, 217] on div at bounding box center [21, 214] width 7 height 7
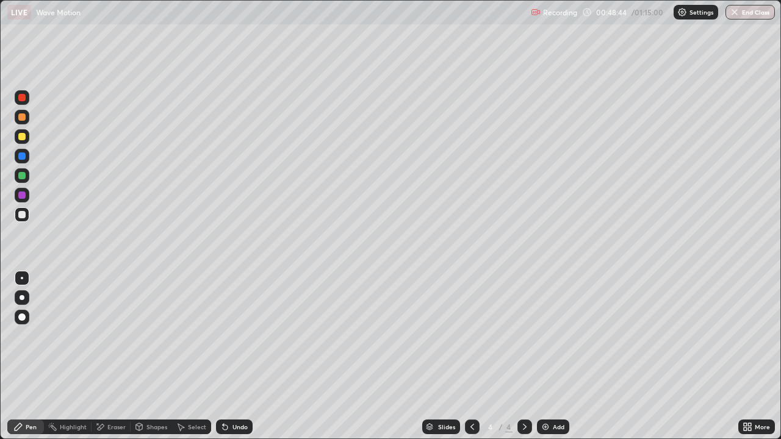
click at [157, 356] on div "Shapes" at bounding box center [156, 427] width 21 height 6
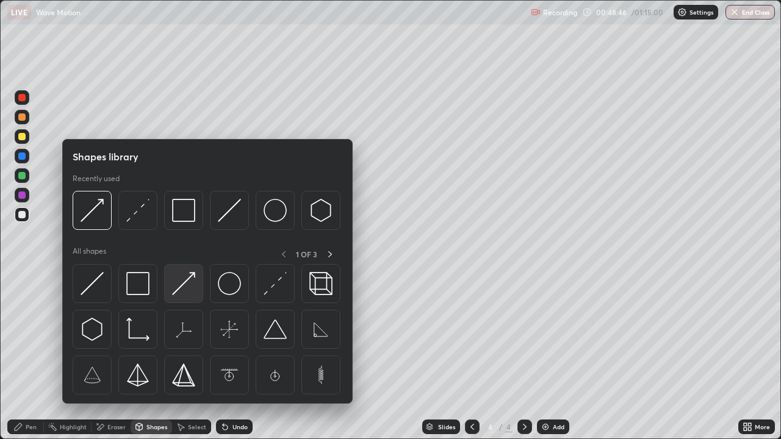
click at [188, 287] on img at bounding box center [183, 283] width 23 height 23
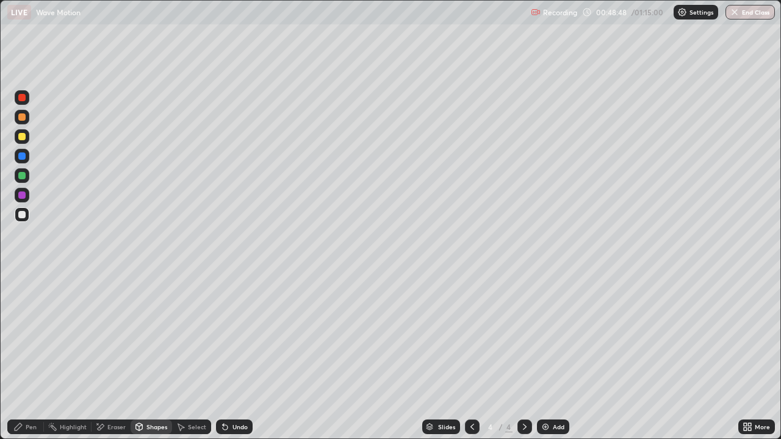
click at [21, 120] on div at bounding box center [21, 117] width 7 height 7
click at [23, 99] on div at bounding box center [21, 97] width 7 height 7
click at [20, 356] on div "Pen" at bounding box center [25, 427] width 37 height 15
click at [23, 101] on div at bounding box center [21, 97] width 7 height 7
click at [22, 215] on div at bounding box center [21, 214] width 7 height 7
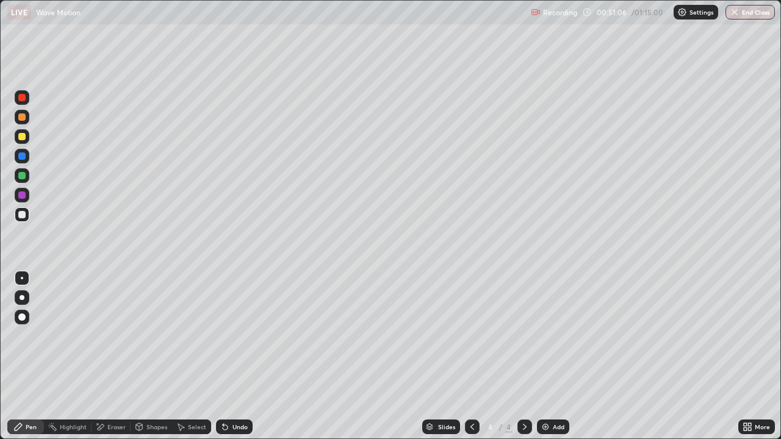
click at [20, 215] on div at bounding box center [21, 214] width 7 height 7
click at [563, 356] on div "Add" at bounding box center [559, 427] width 12 height 6
click at [471, 356] on icon at bounding box center [473, 427] width 10 height 10
click at [525, 356] on icon at bounding box center [525, 427] width 4 height 6
click at [237, 356] on div "Undo" at bounding box center [240, 427] width 15 height 6
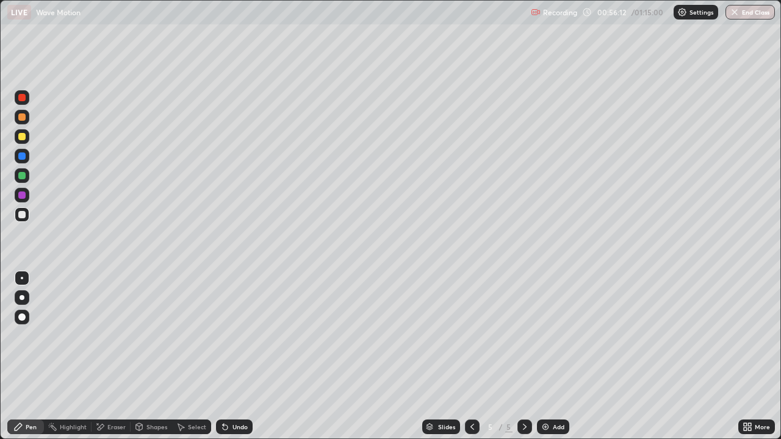
click at [233, 356] on div "Undo" at bounding box center [240, 427] width 15 height 6
click at [23, 136] on div at bounding box center [21, 136] width 7 height 7
click at [471, 356] on icon at bounding box center [473, 427] width 10 height 10
click at [525, 356] on icon at bounding box center [525, 427] width 4 height 6
click at [161, 356] on div "Shapes" at bounding box center [156, 427] width 21 height 6
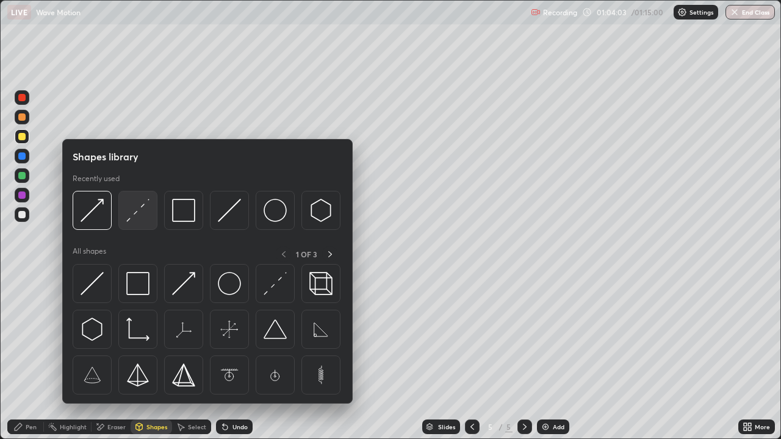
click at [137, 214] on img at bounding box center [137, 210] width 23 height 23
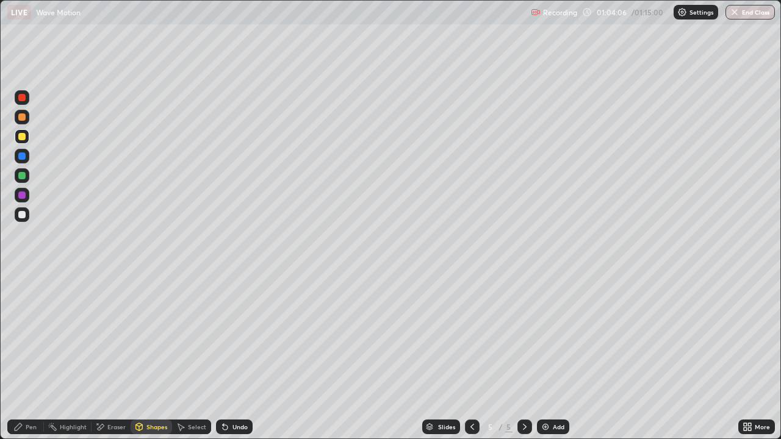
click at [199, 356] on div "Select" at bounding box center [197, 427] width 18 height 6
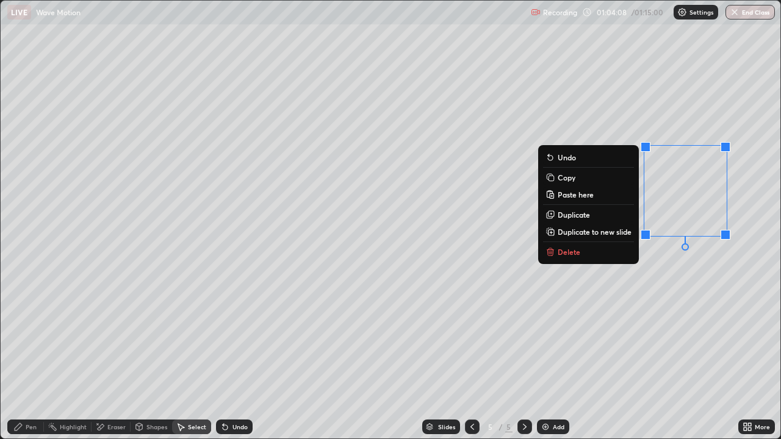
click at [565, 252] on p "Delete" at bounding box center [569, 252] width 23 height 10
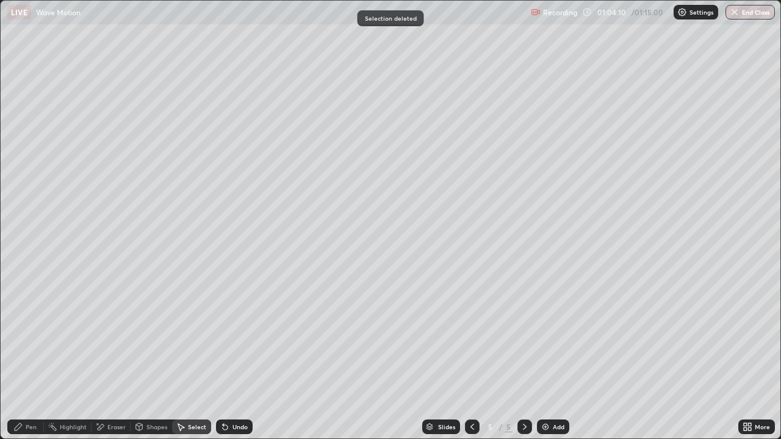
click at [41, 356] on div "Pen" at bounding box center [25, 427] width 37 height 15
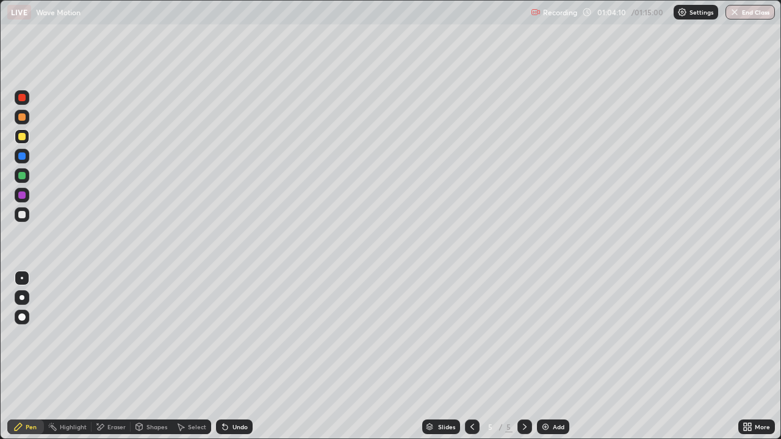
click at [23, 278] on div at bounding box center [22, 278] width 2 height 2
click at [24, 212] on div at bounding box center [21, 214] width 7 height 7
click at [244, 356] on div "Undo" at bounding box center [240, 427] width 15 height 6
click at [233, 356] on div "Undo" at bounding box center [240, 427] width 15 height 6
click at [761, 9] on button "End Class" at bounding box center [751, 12] width 48 height 15
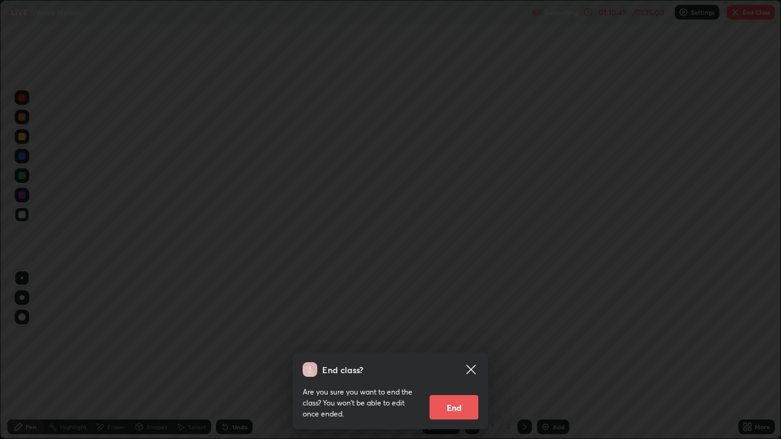
click at [461, 356] on button "End" at bounding box center [454, 408] width 49 height 24
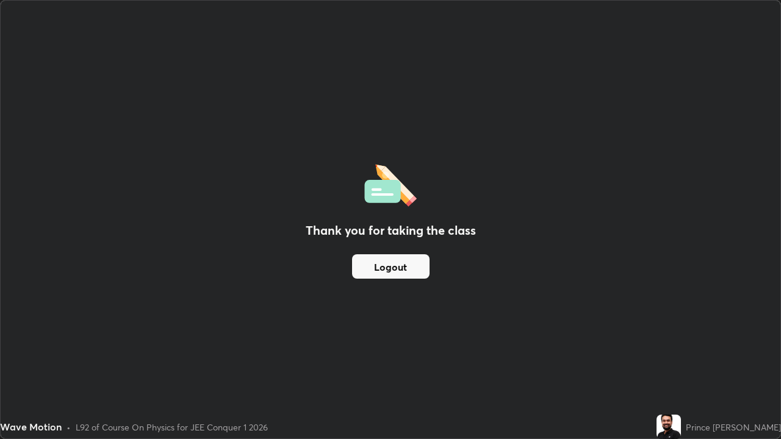
click at [402, 267] on button "Logout" at bounding box center [391, 267] width 78 height 24
